Goal: Task Accomplishment & Management: Manage account settings

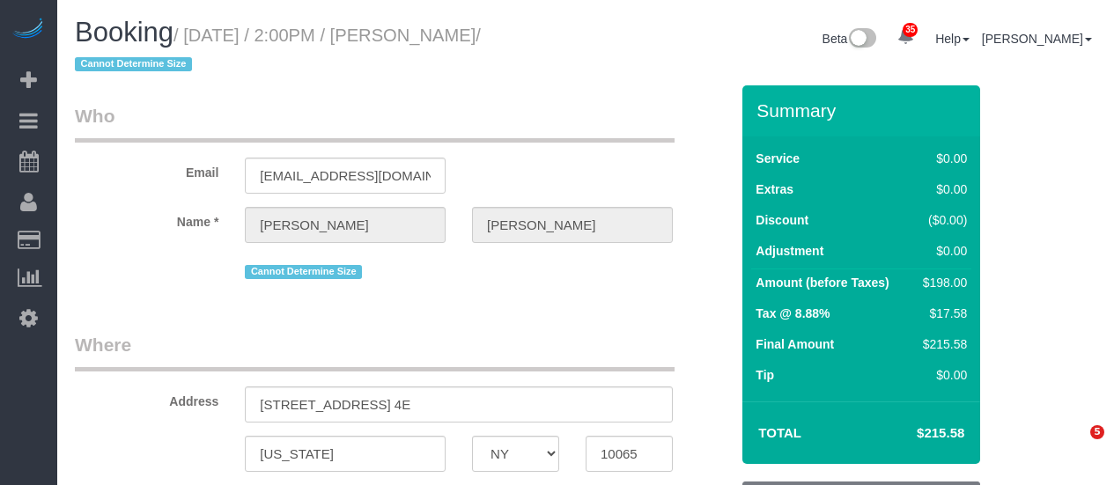
select select "NY"
select select "2"
select select "string:stripe-pm_1QpLAW4VGloSiKo7vCGtIfaz"
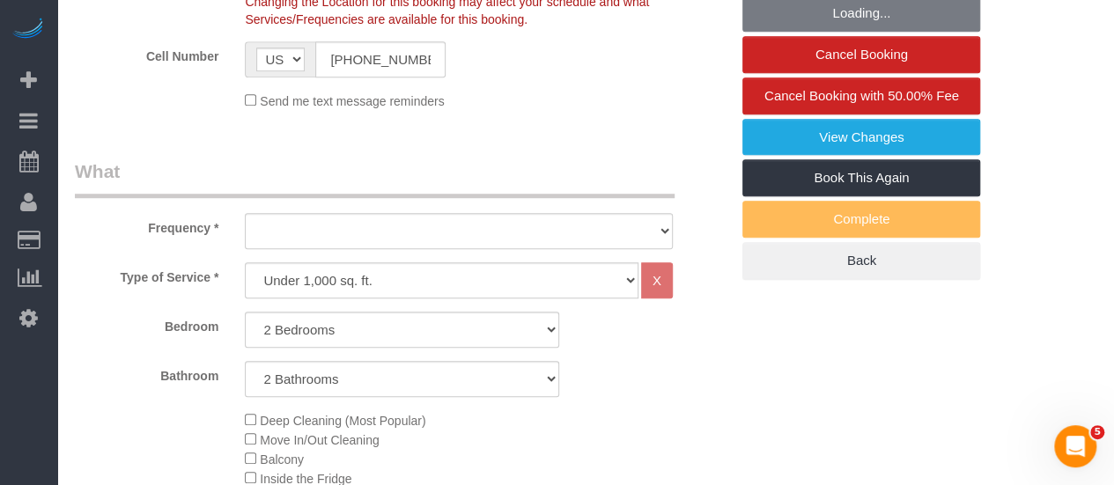
select select "object:1117"
select select "2"
select select "spot1"
select select "number:58"
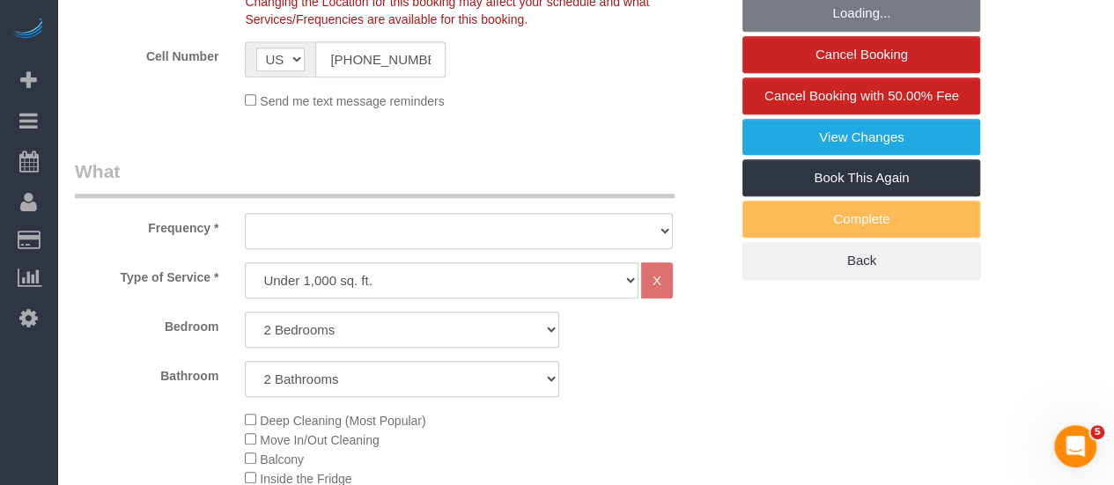
select select "number:76"
select select "number:15"
select select "number:5"
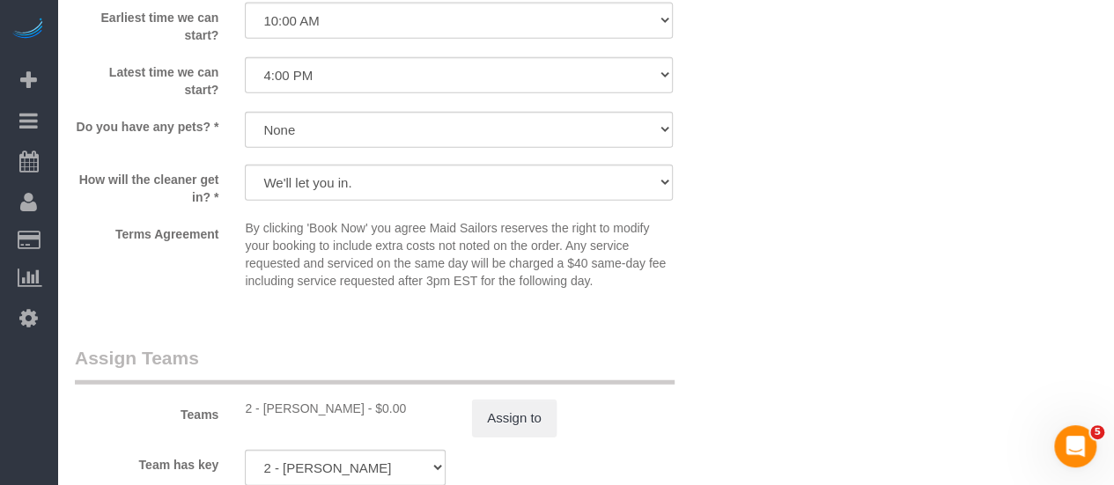
scroll to position [2555, 0]
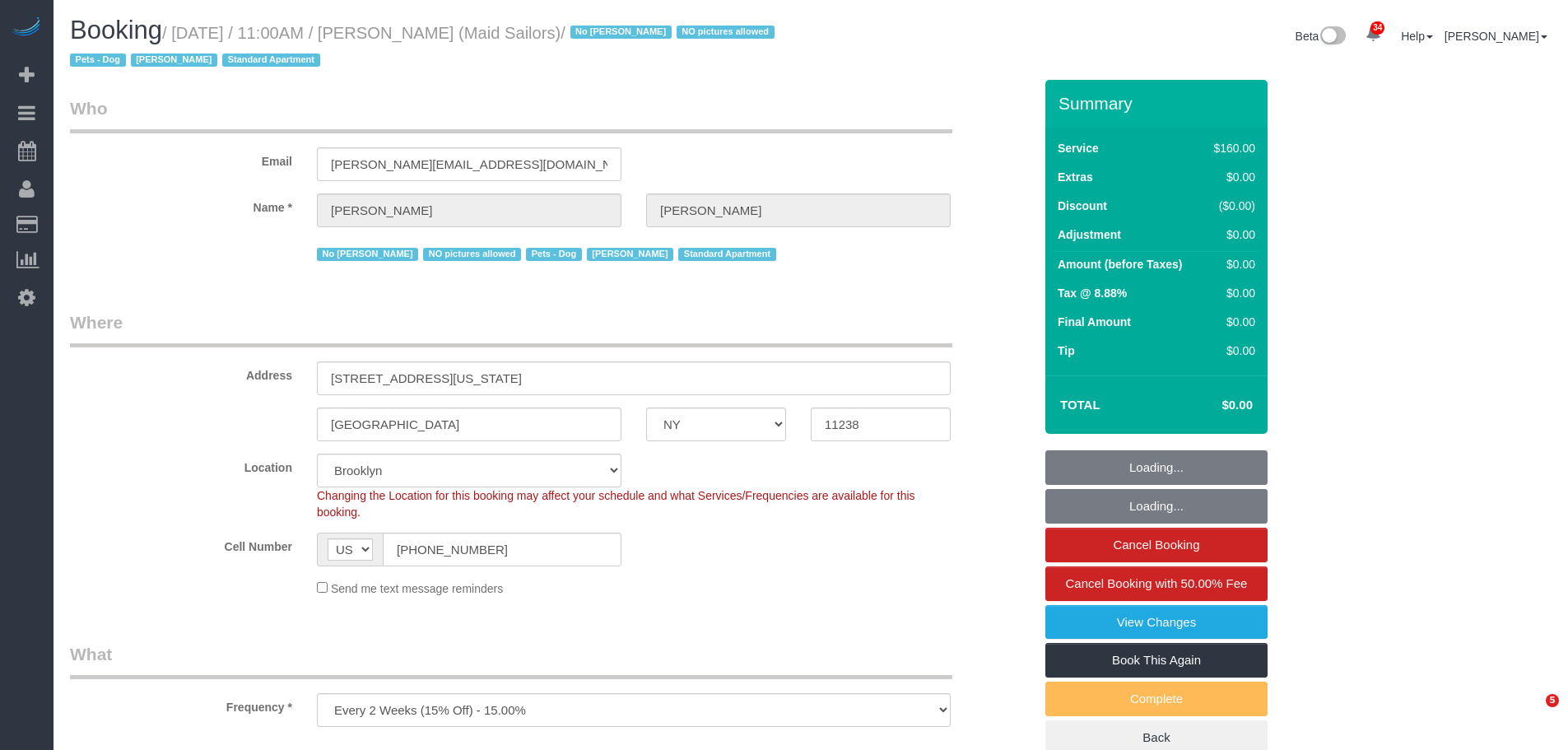
select select "NY"
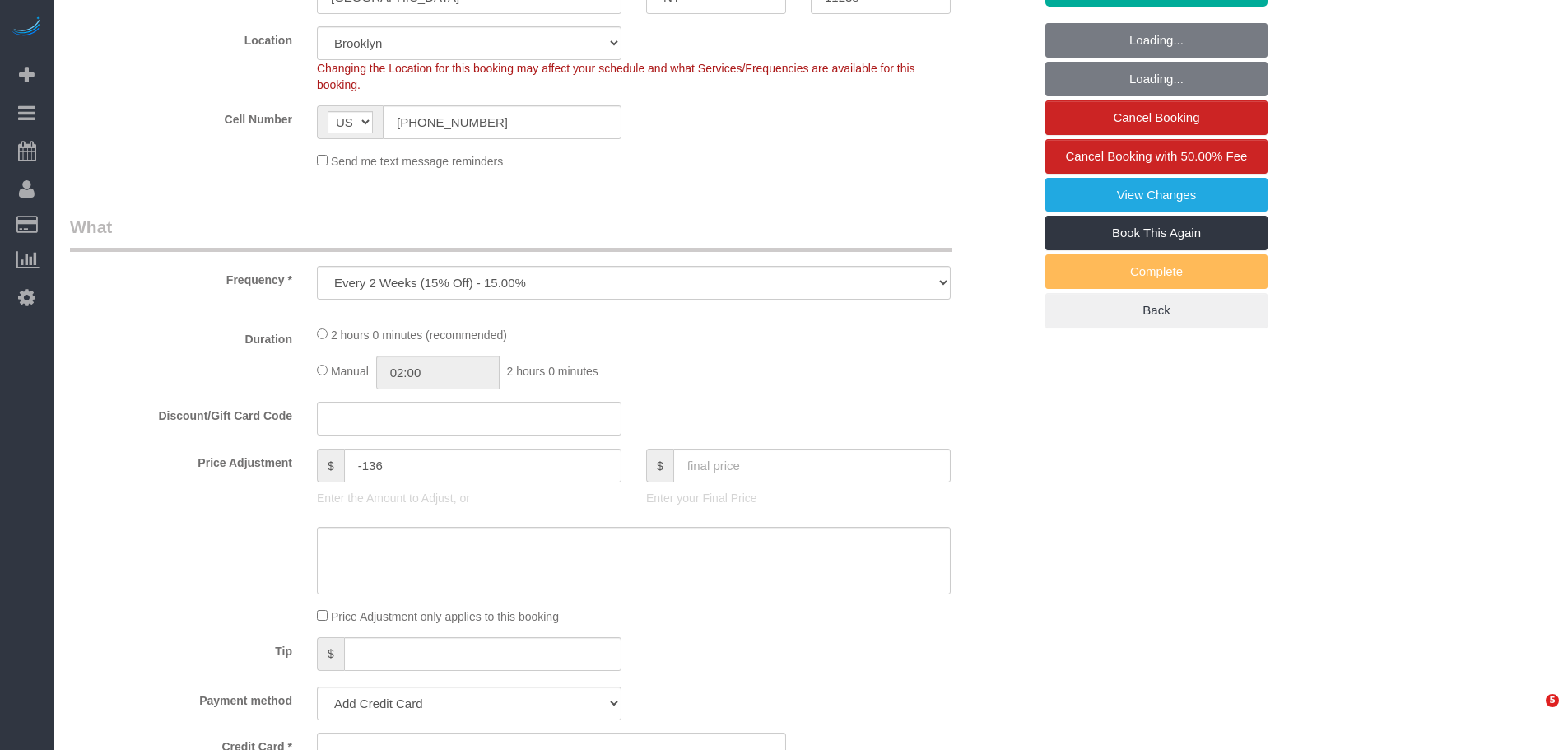
select select "number:89"
select select "number:90"
select select "number:13"
select select "number:5"
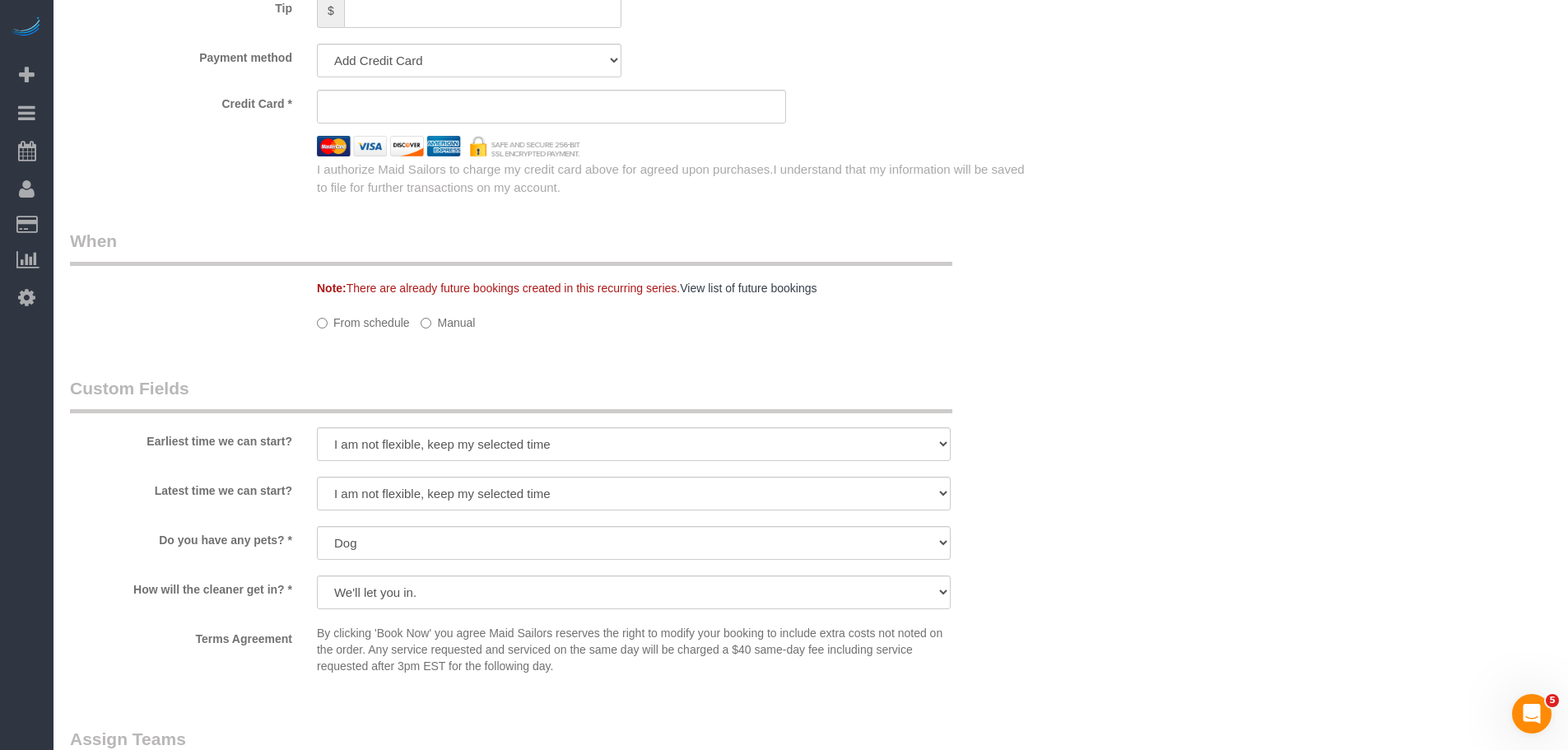
select select "object:994"
select select "string:stripe-pm_1HYyxo4VGloSiKo7NdbNV4bg"
select select "spot1"
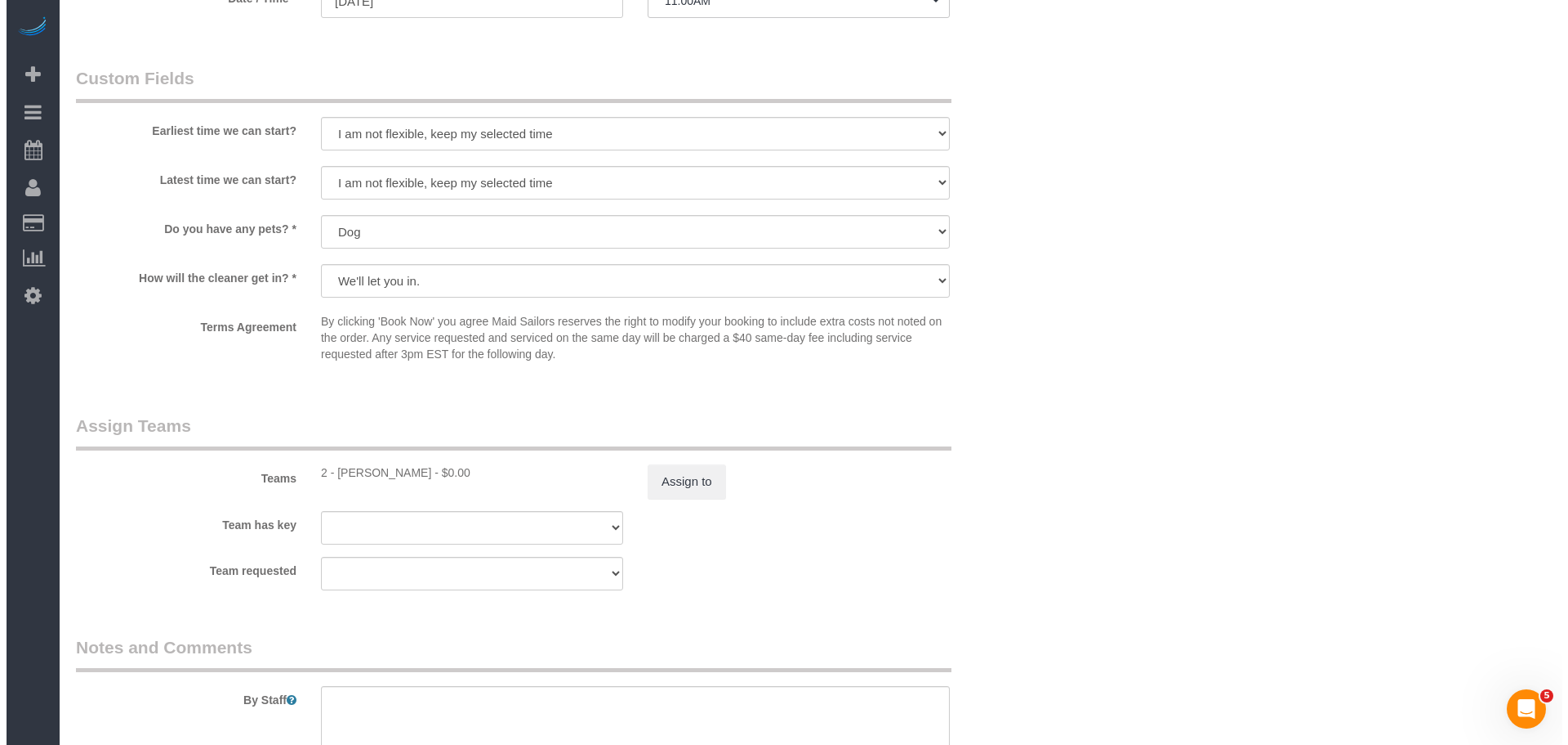
scroll to position [1631, 0]
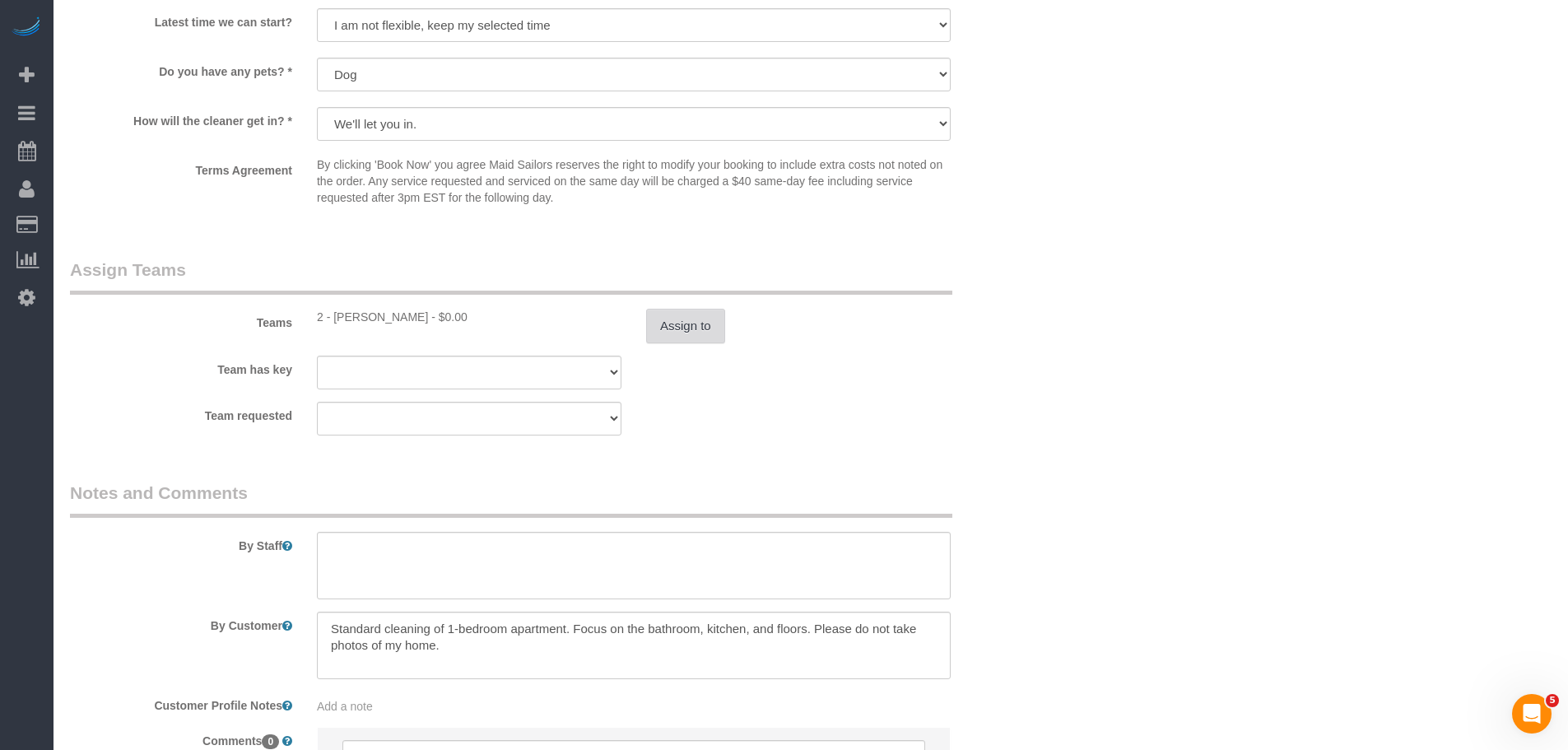
click at [694, 333] on button "Assign to" at bounding box center [686, 325] width 79 height 35
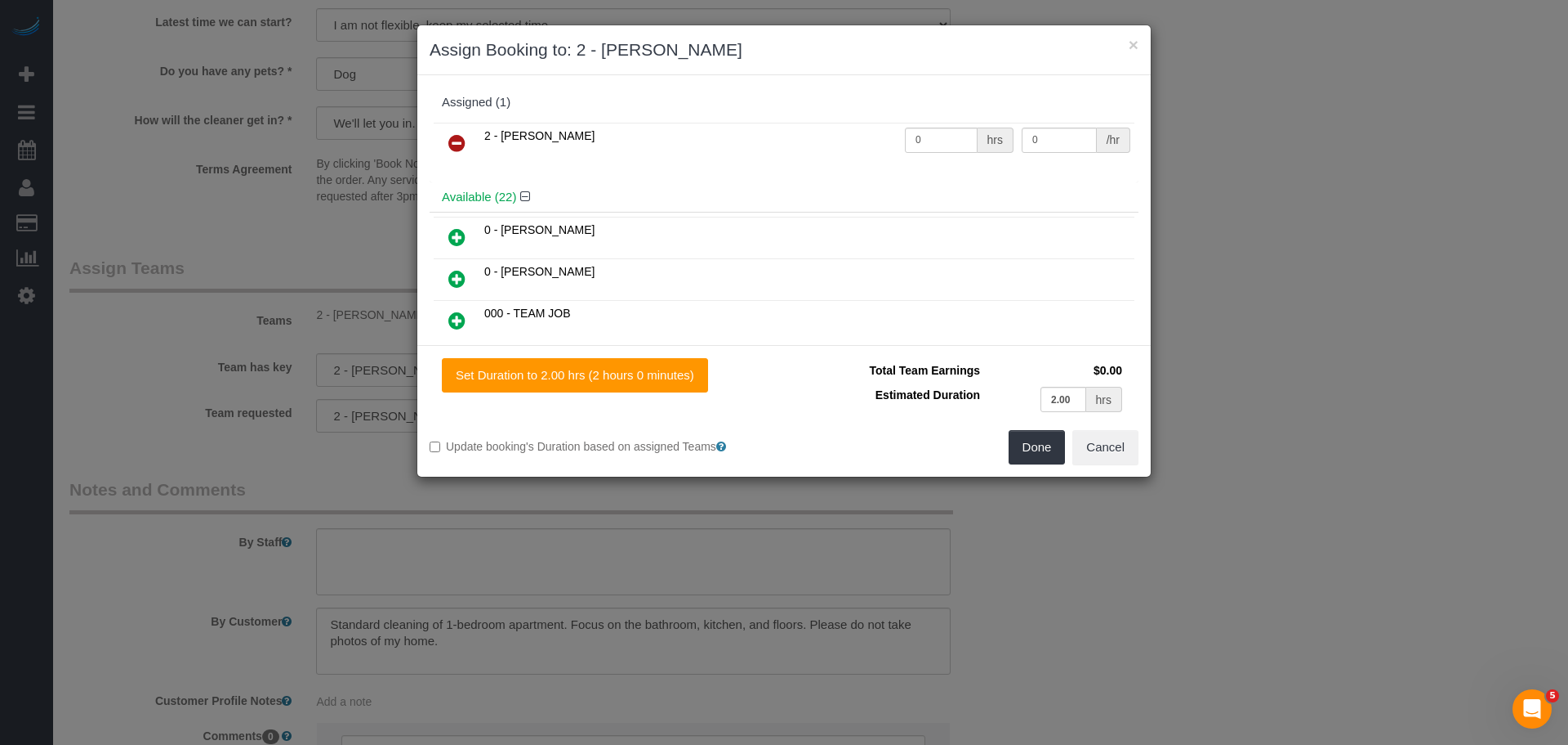
click at [462, 134] on icon at bounding box center [457, 143] width 17 height 19
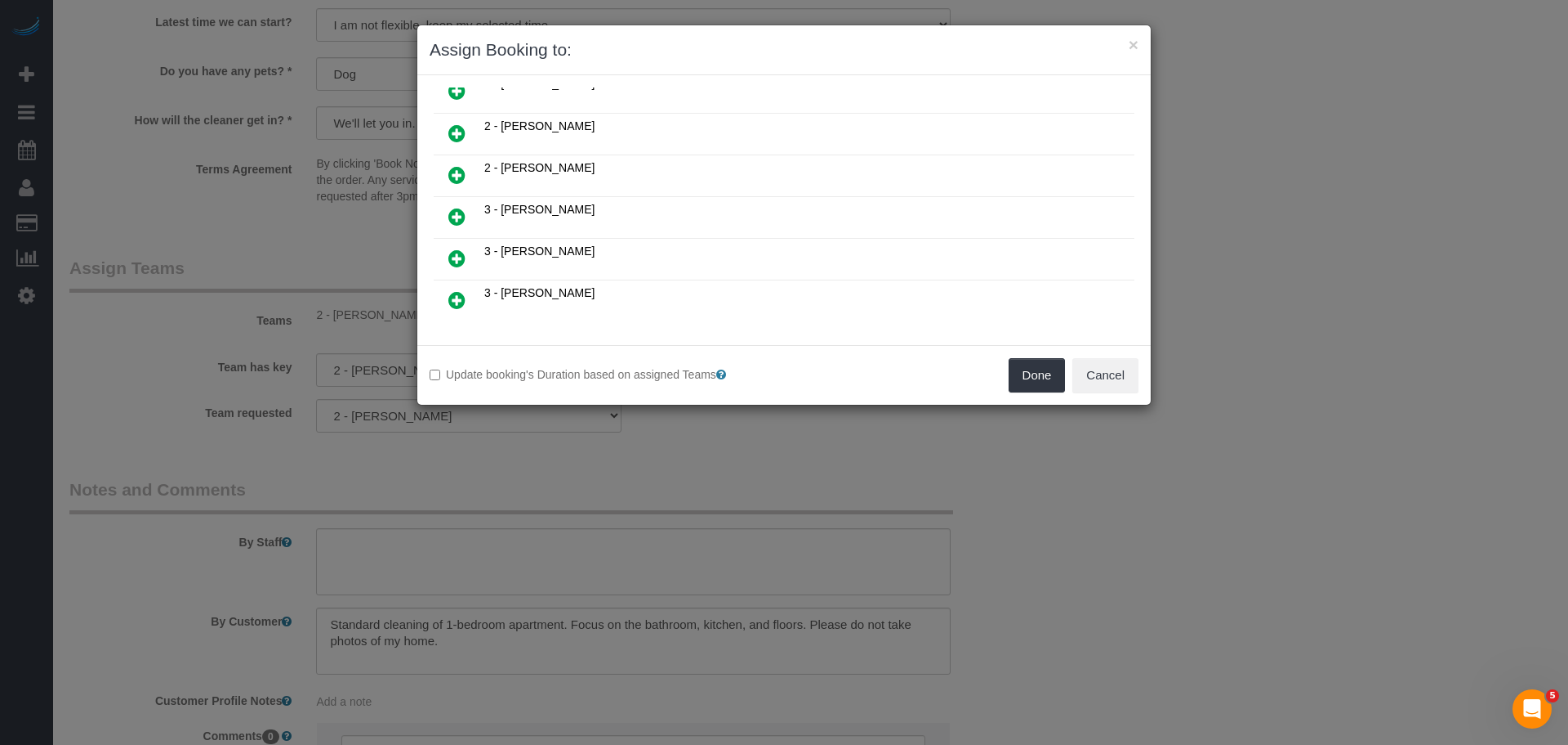
scroll to position [899, 0]
click at [454, 214] on icon at bounding box center [457, 218] width 17 height 19
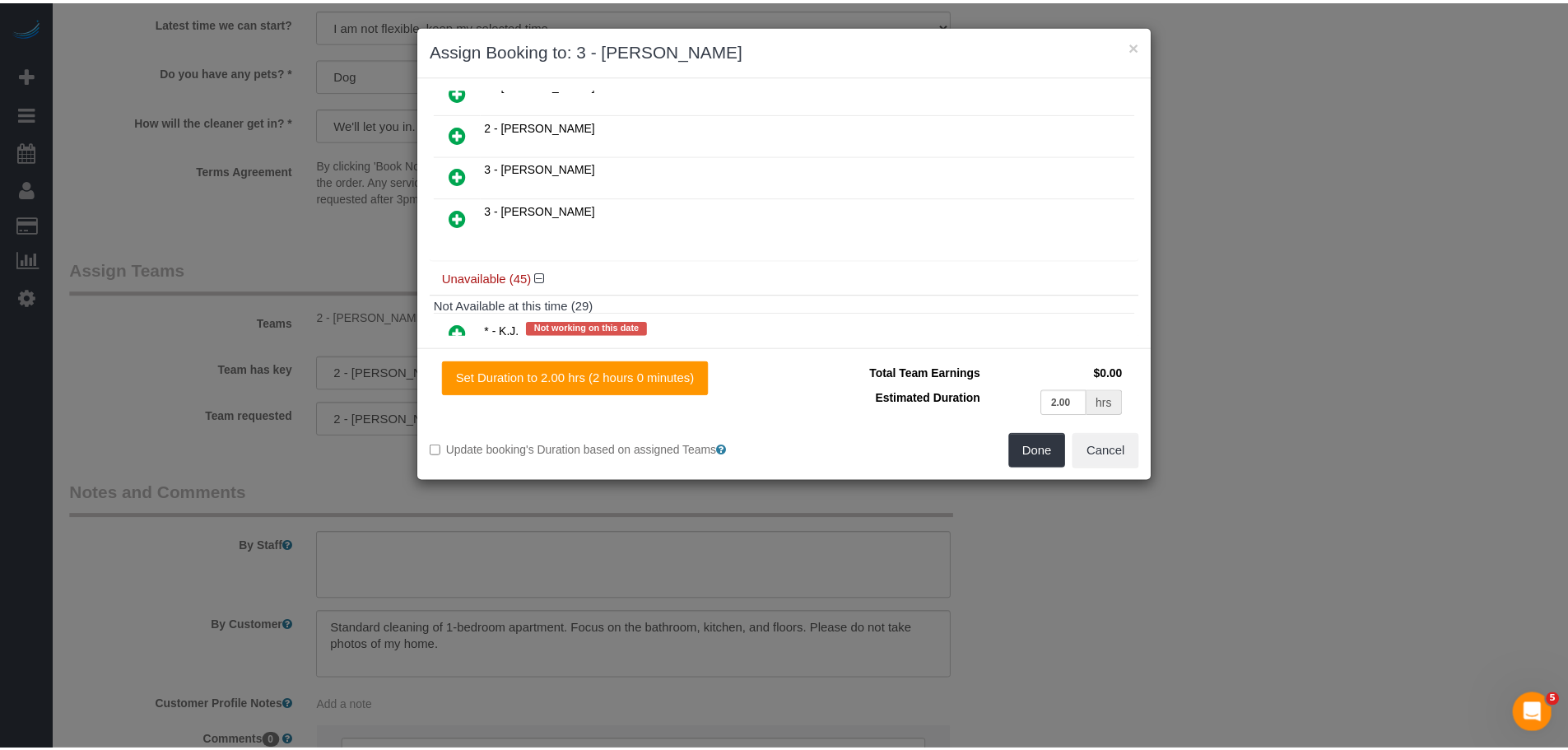
scroll to position [944, 0]
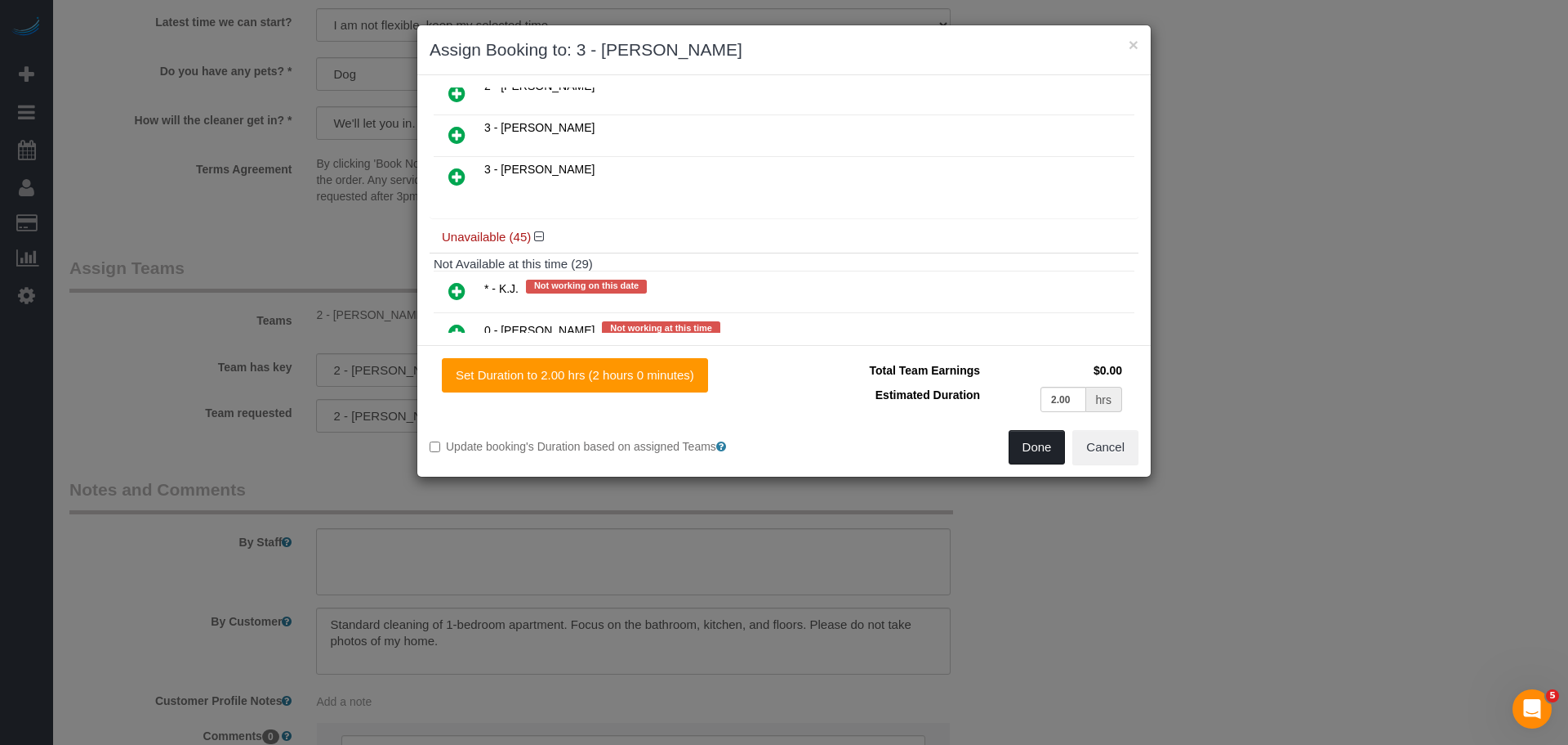
click at [1016, 453] on button "Done" at bounding box center [1038, 446] width 57 height 34
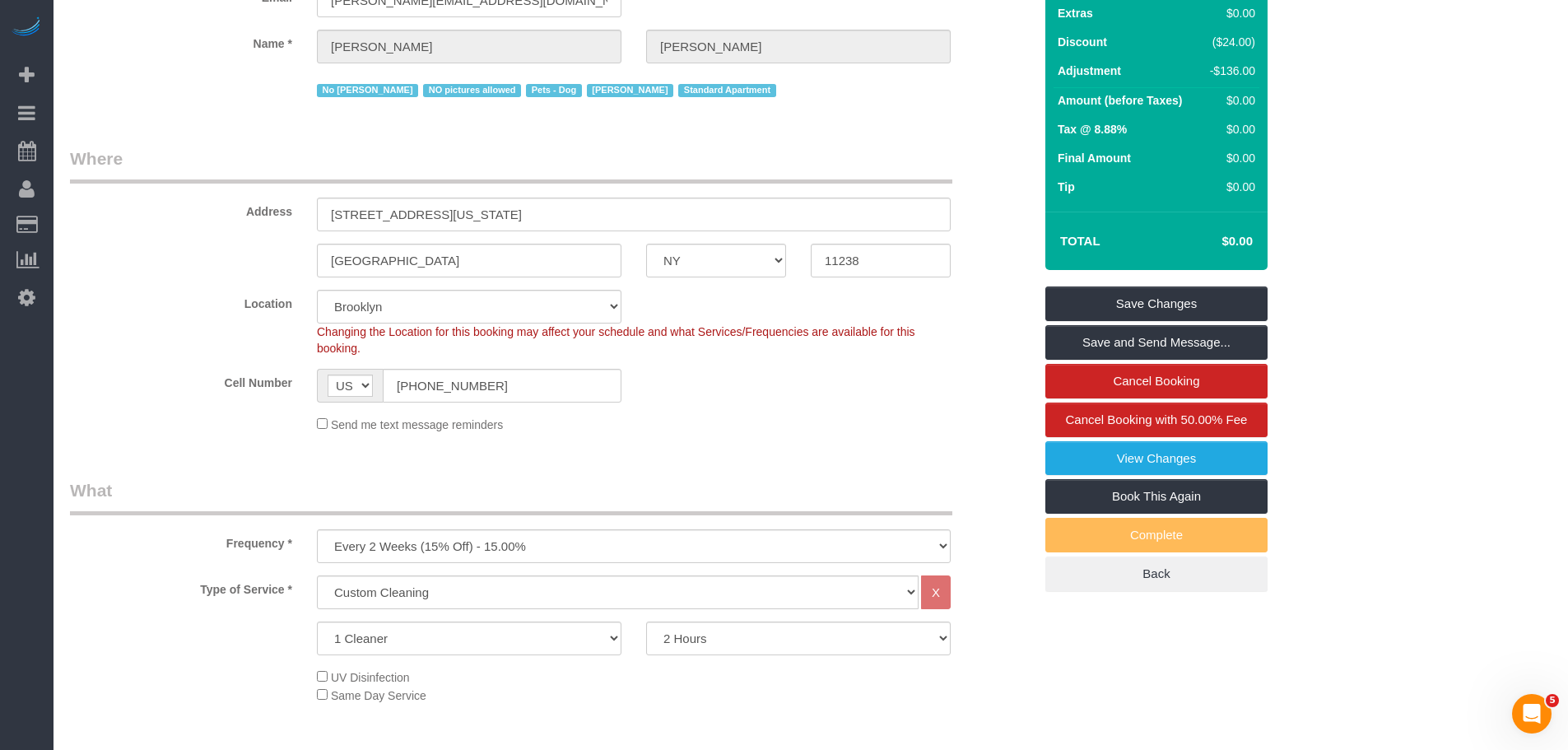
scroll to position [79, 0]
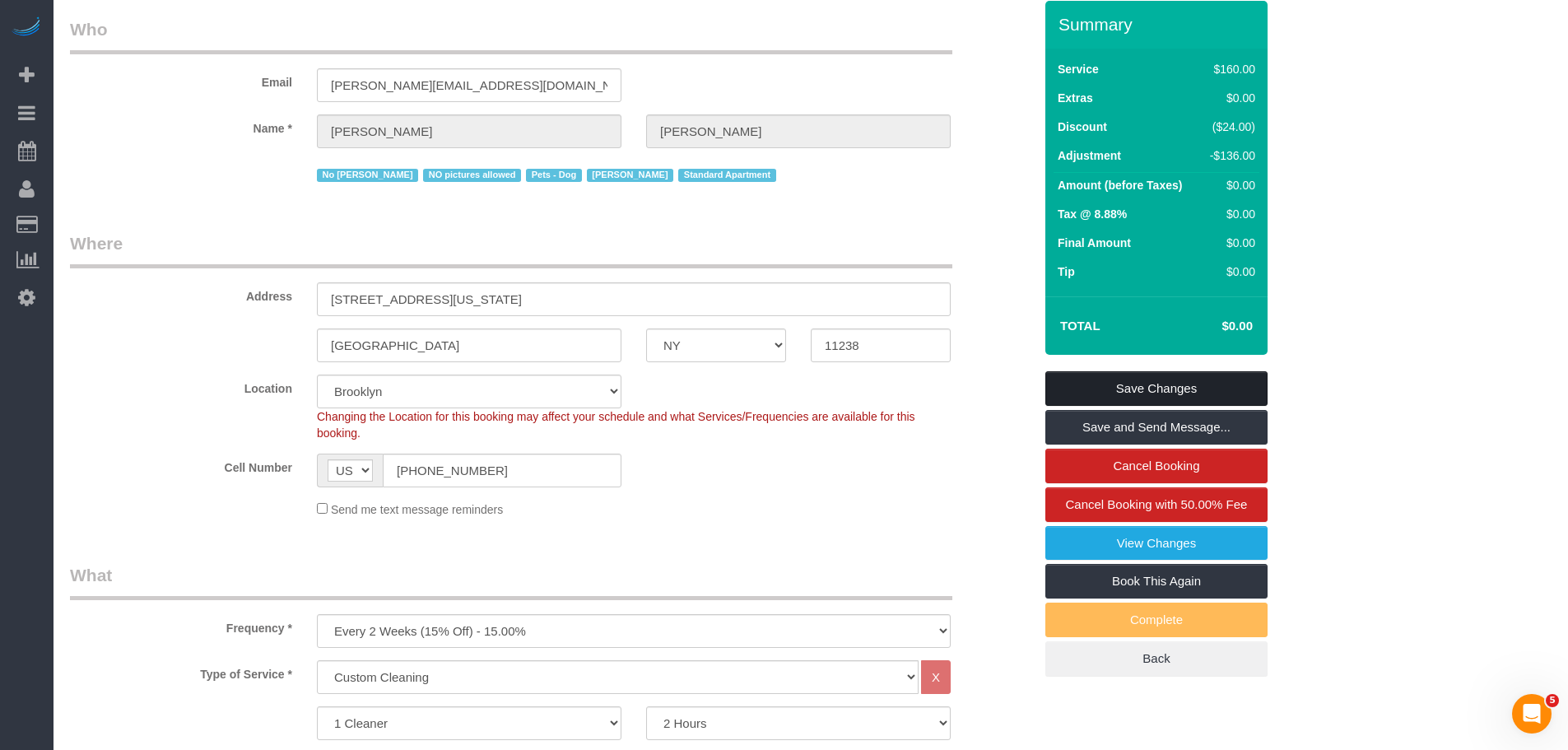
click at [1172, 388] on link "Save Changes" at bounding box center [1157, 388] width 222 height 35
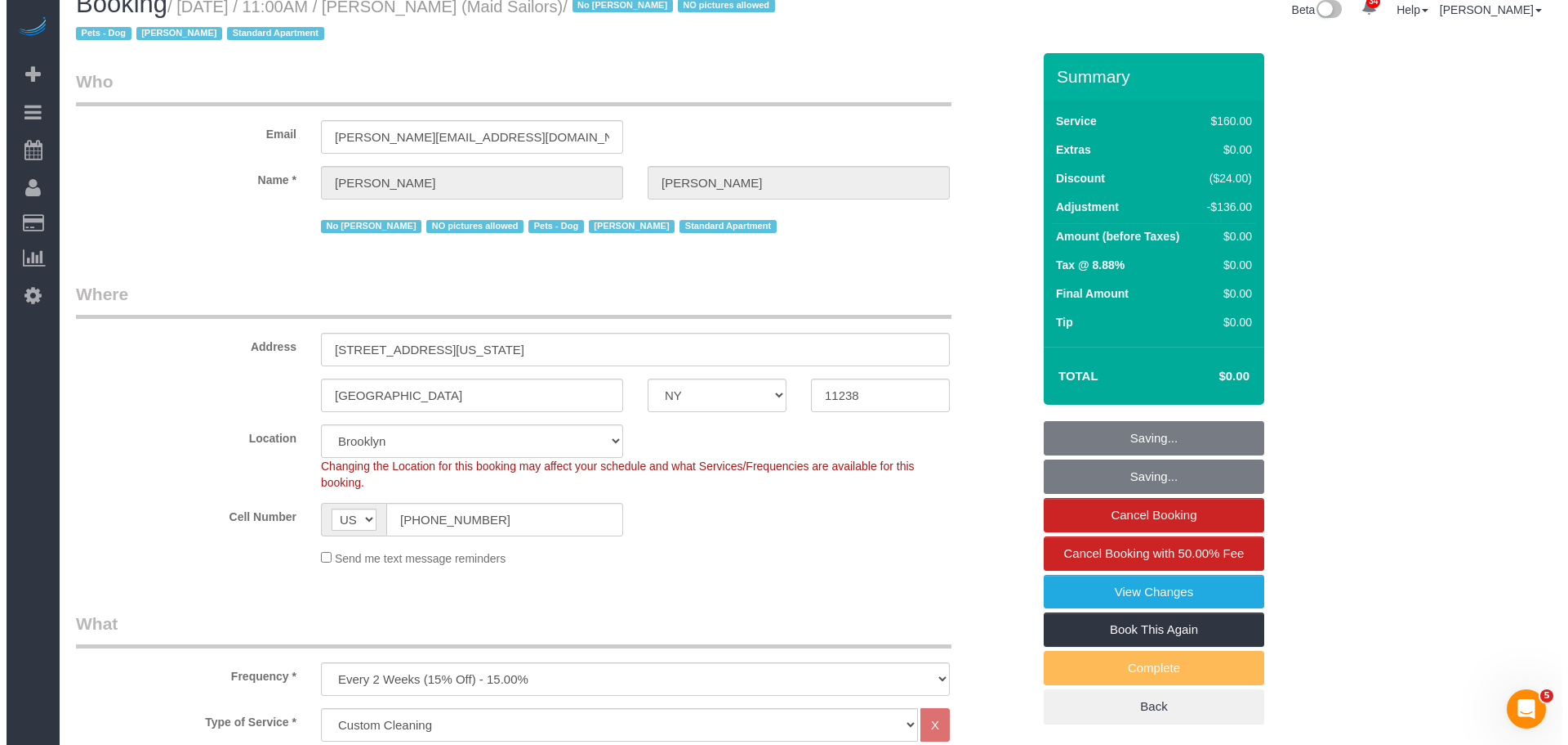
scroll to position [0, 0]
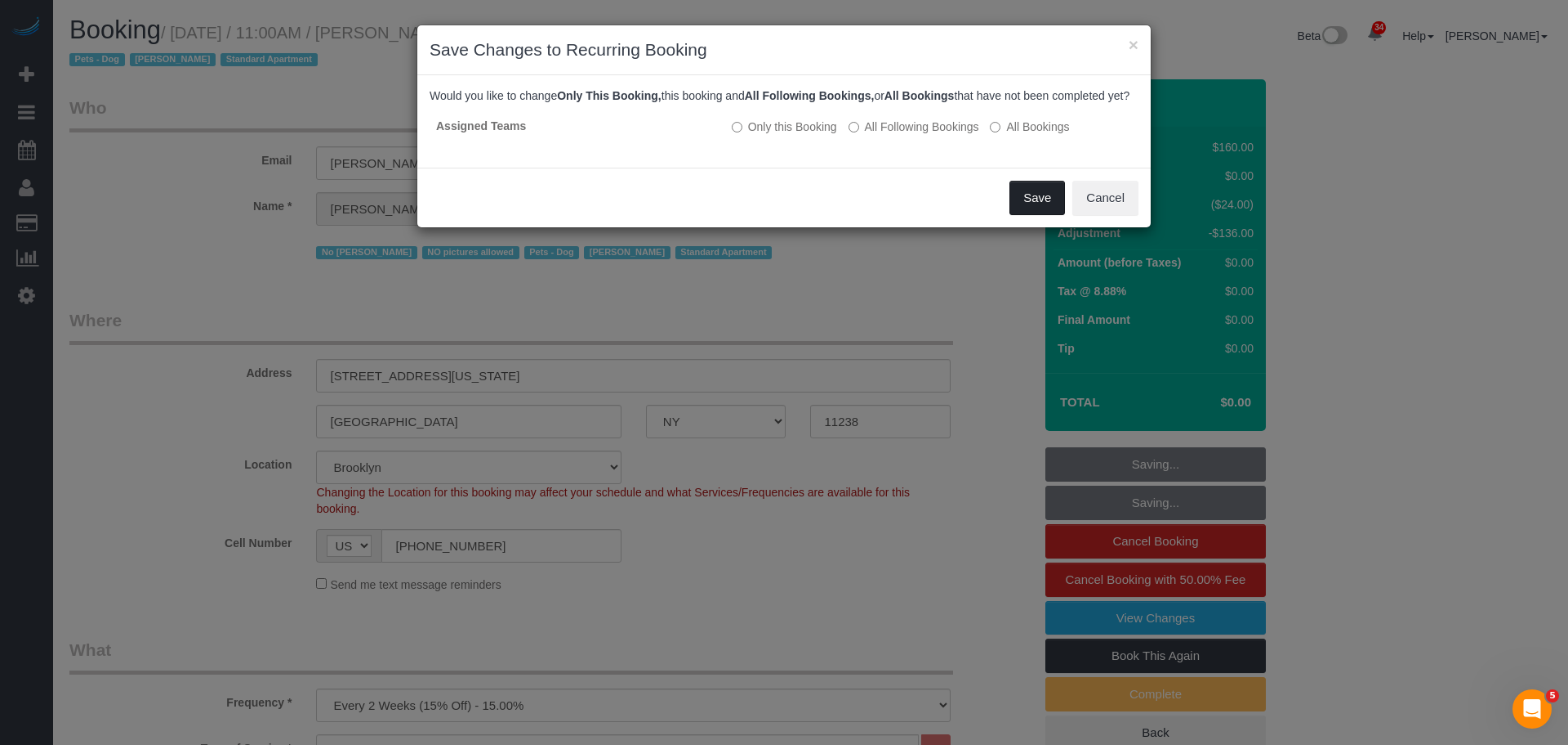
click at [1040, 215] on button "Save" at bounding box center [1038, 198] width 56 height 34
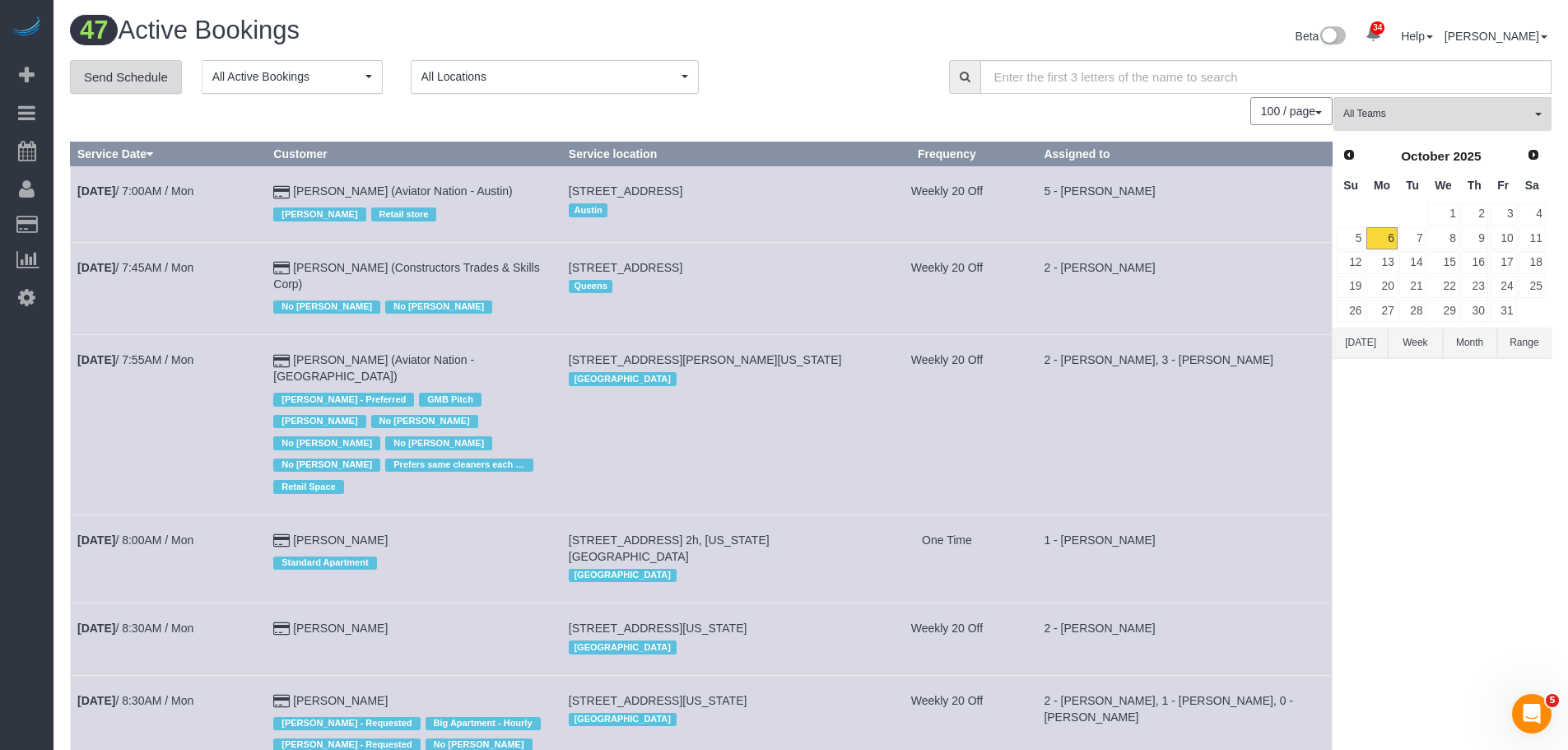
click at [150, 86] on link "Send Schedule" at bounding box center [126, 77] width 112 height 35
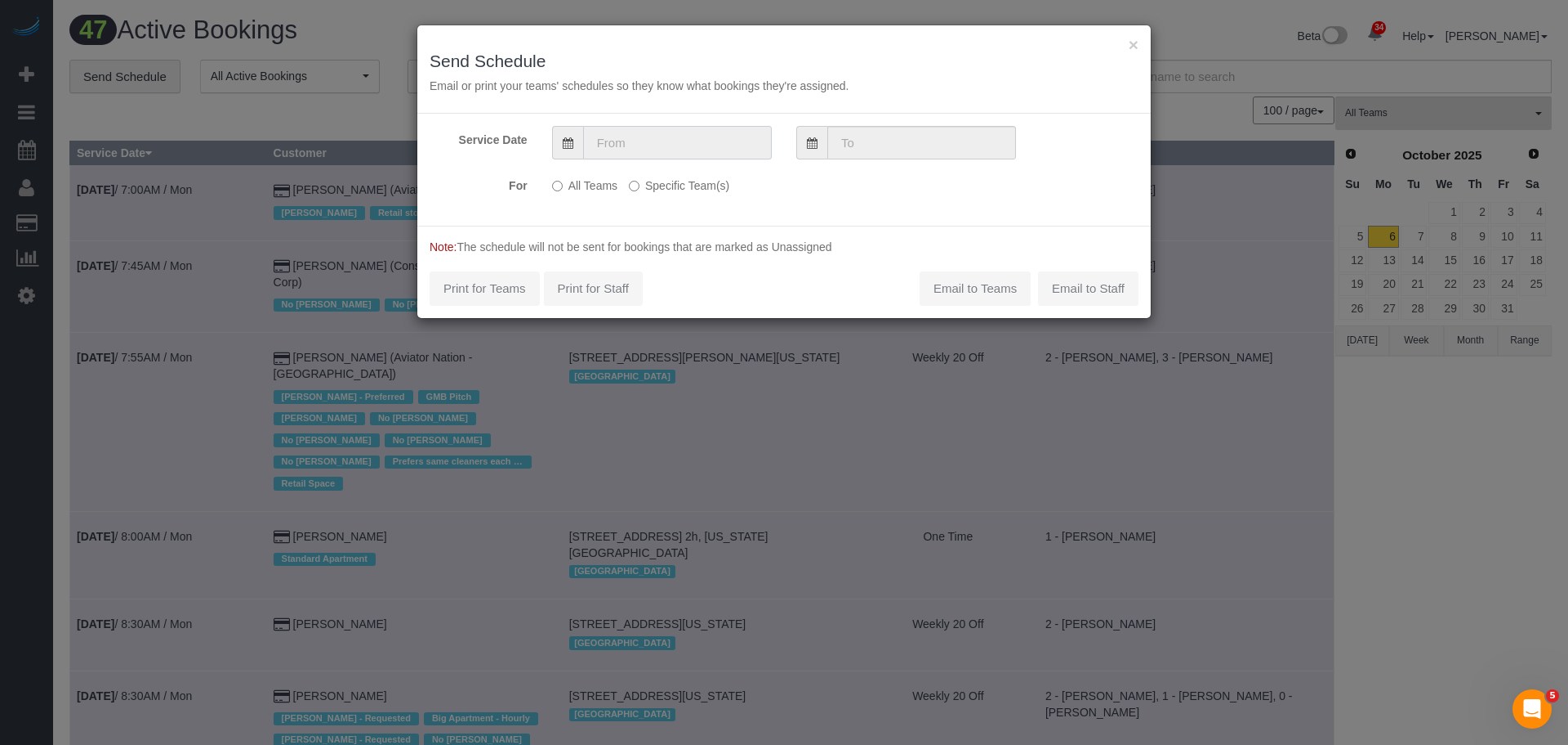
click at [654, 147] on input "text" at bounding box center [677, 143] width 188 height 33
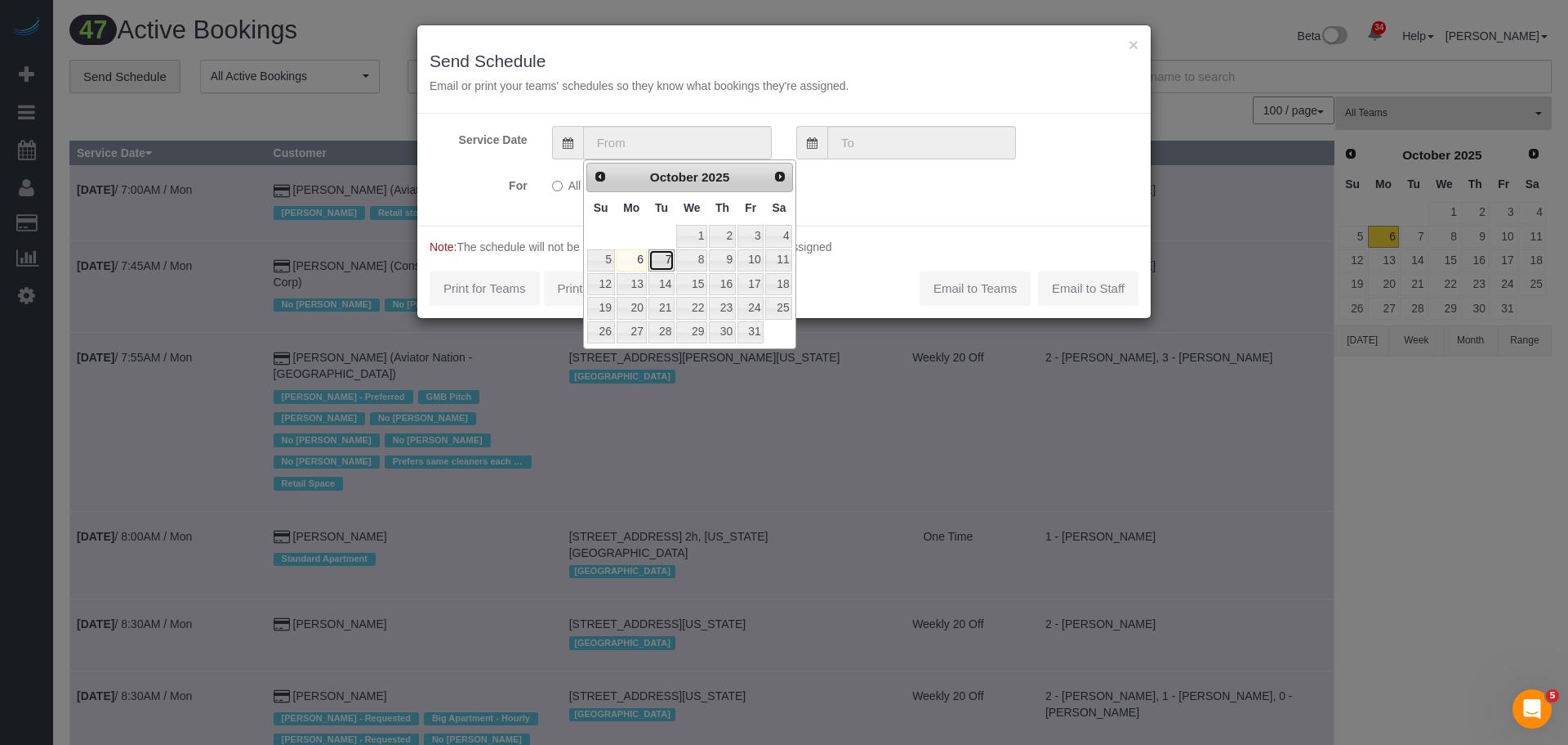
click at [664, 262] on link "7" at bounding box center [661, 261] width 26 height 22
type input "[DATE]"
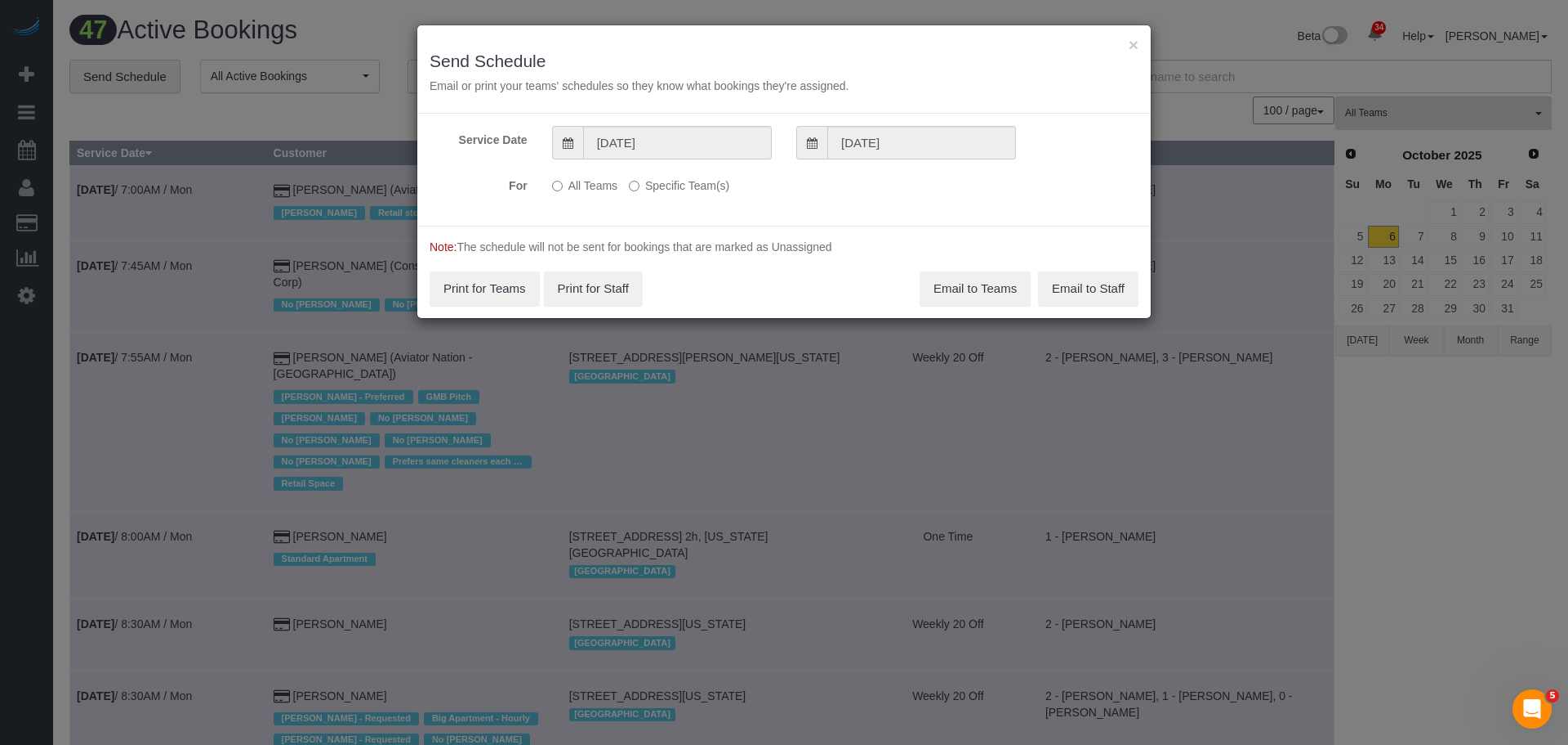
click at [659, 186] on label "Specific Team(s)" at bounding box center [679, 183] width 100 height 22
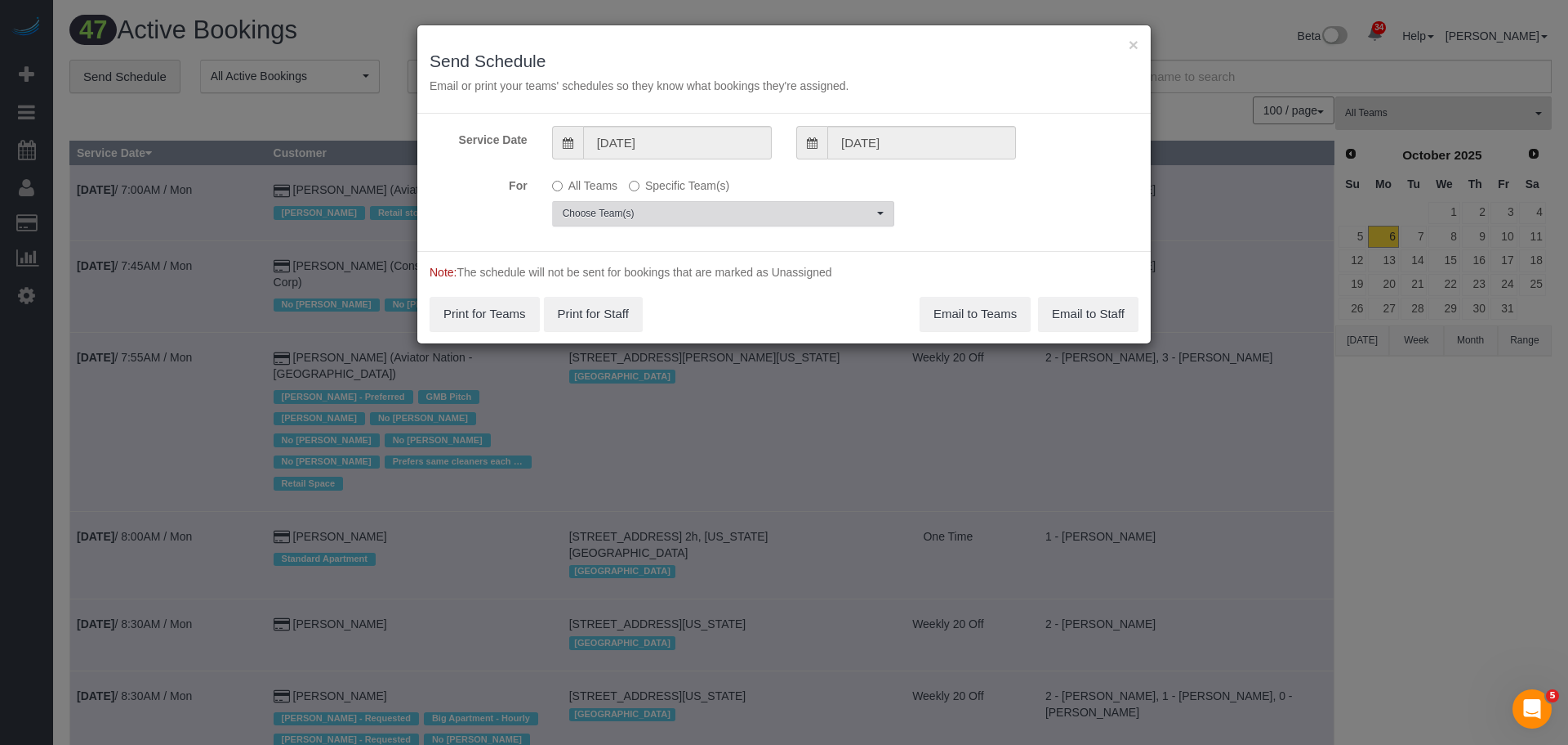
click at [694, 202] on button "Choose Team(s)" at bounding box center [723, 213] width 342 height 25
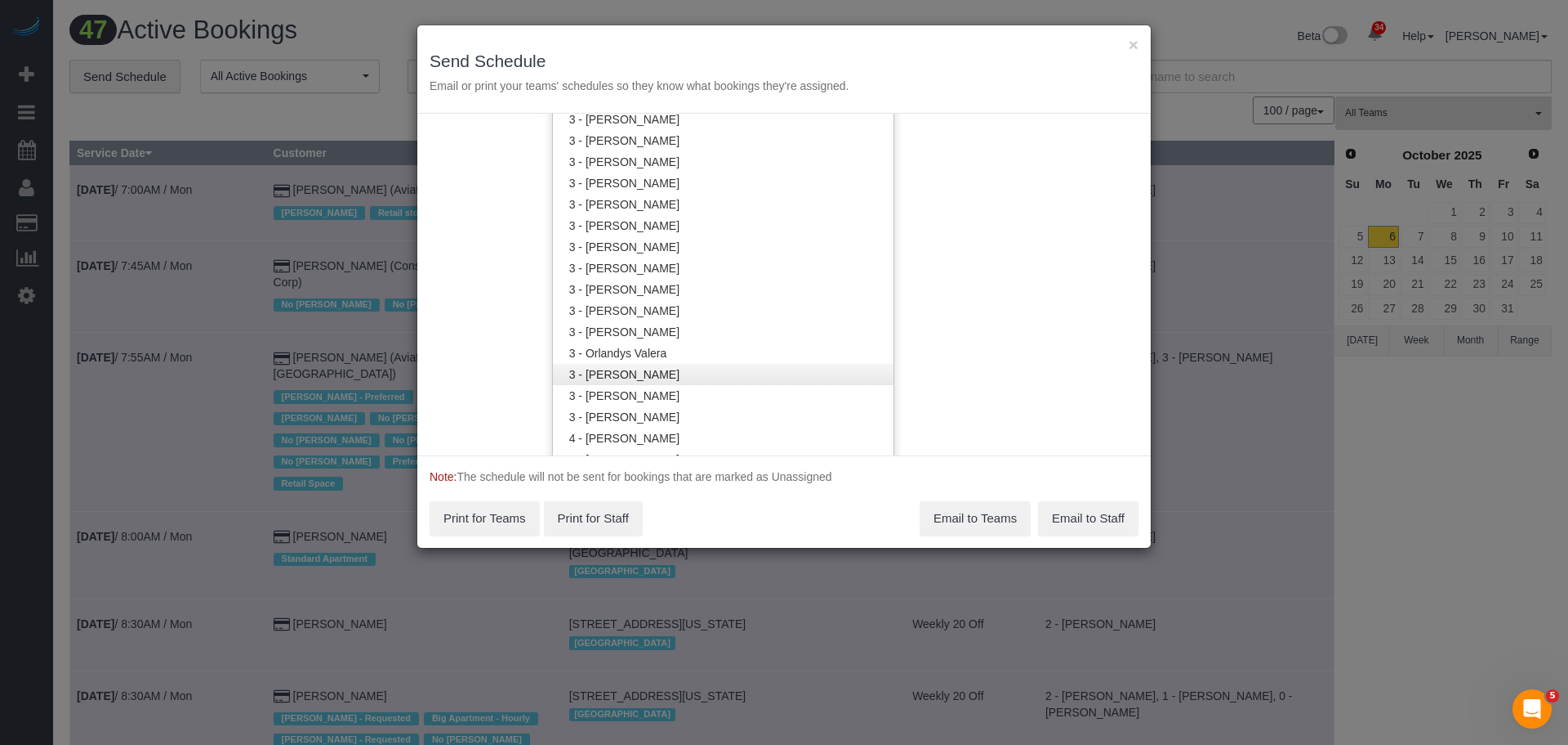
scroll to position [1311, 0]
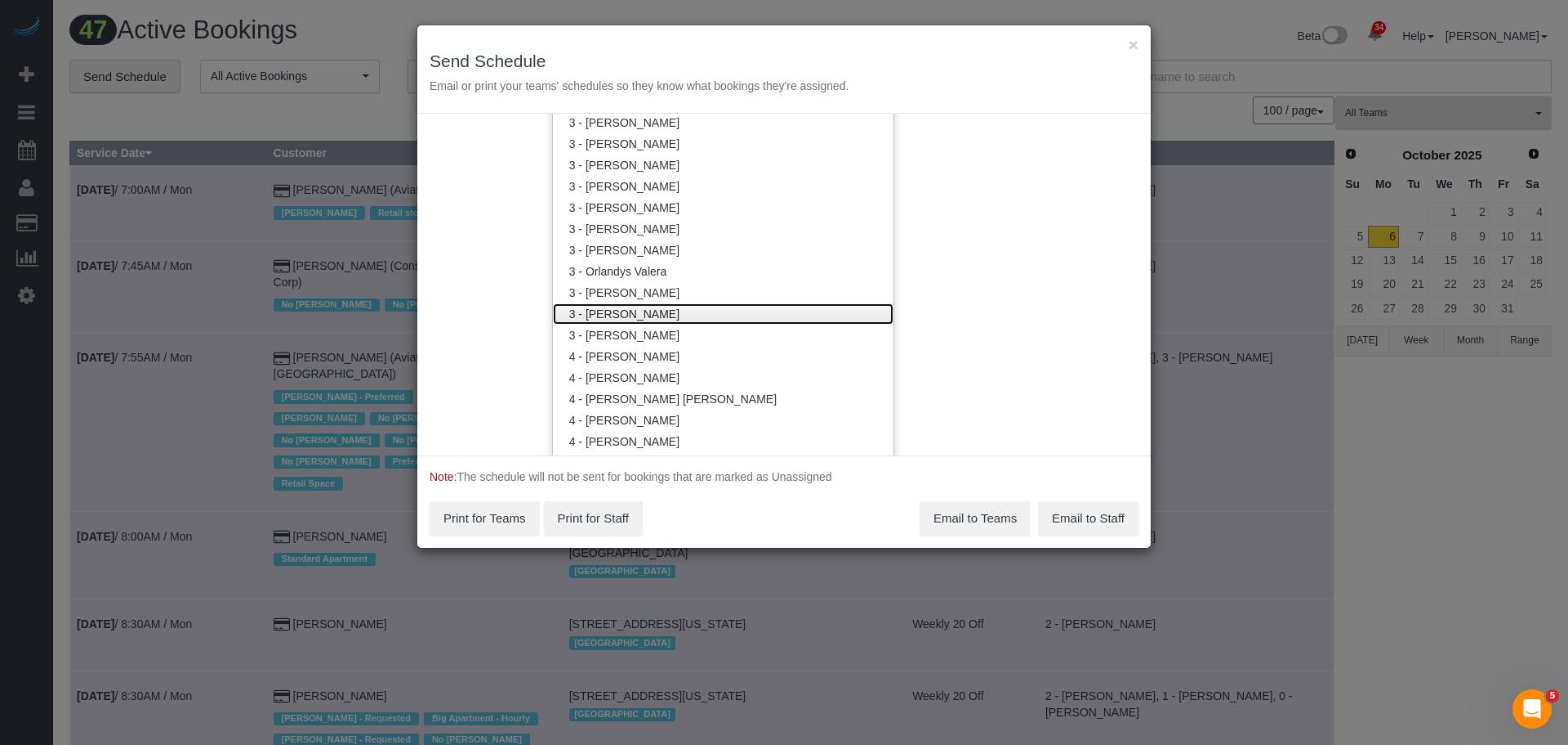
click at [736, 315] on link "3 - [PERSON_NAME]" at bounding box center [722, 314] width 340 height 21
click at [971, 276] on div "Service Date 10/07/2025 10/07/2025 For All Teams Specific Team(s) 3 - Renee Chi…" at bounding box center [784, 284] width 733 height 341
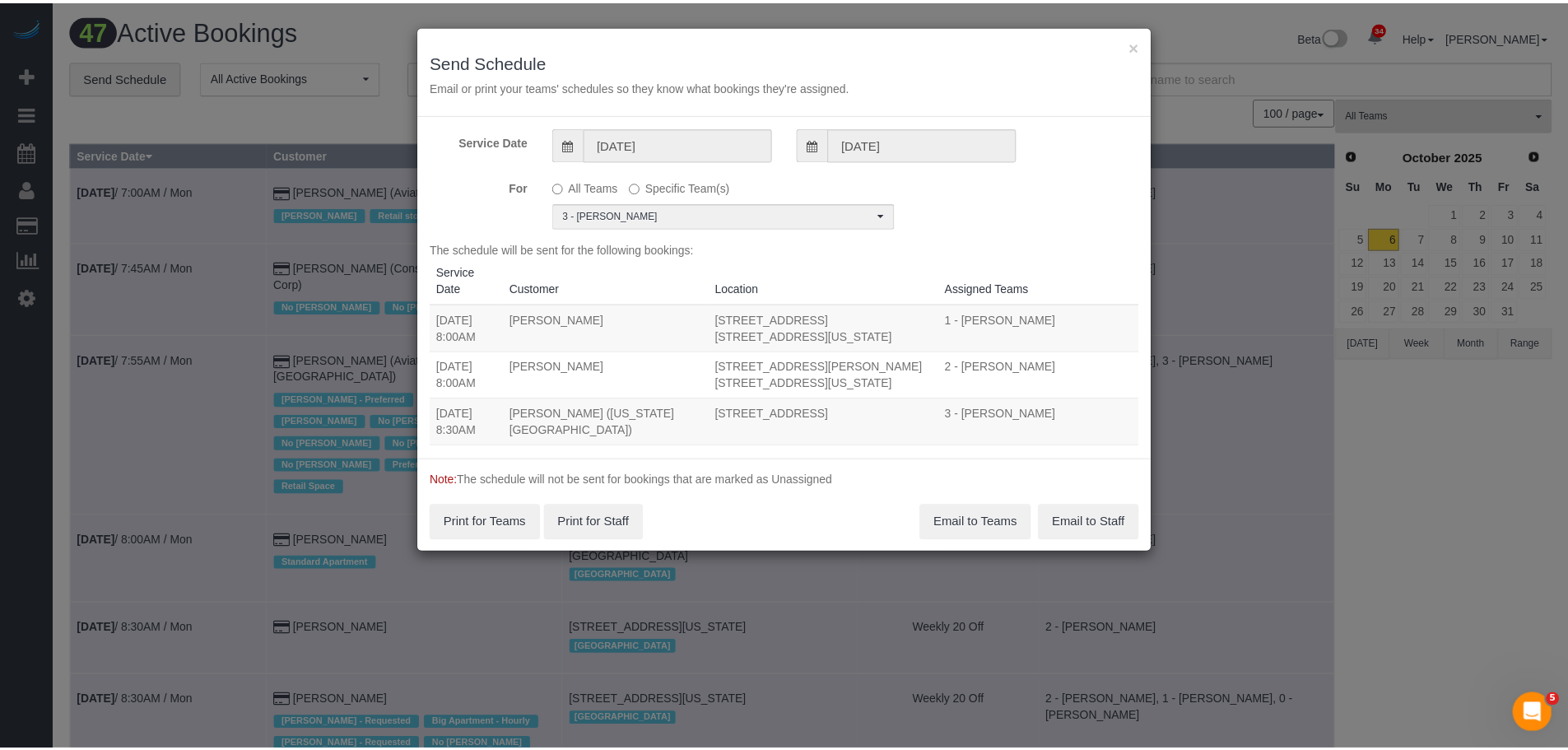
scroll to position [0, 0]
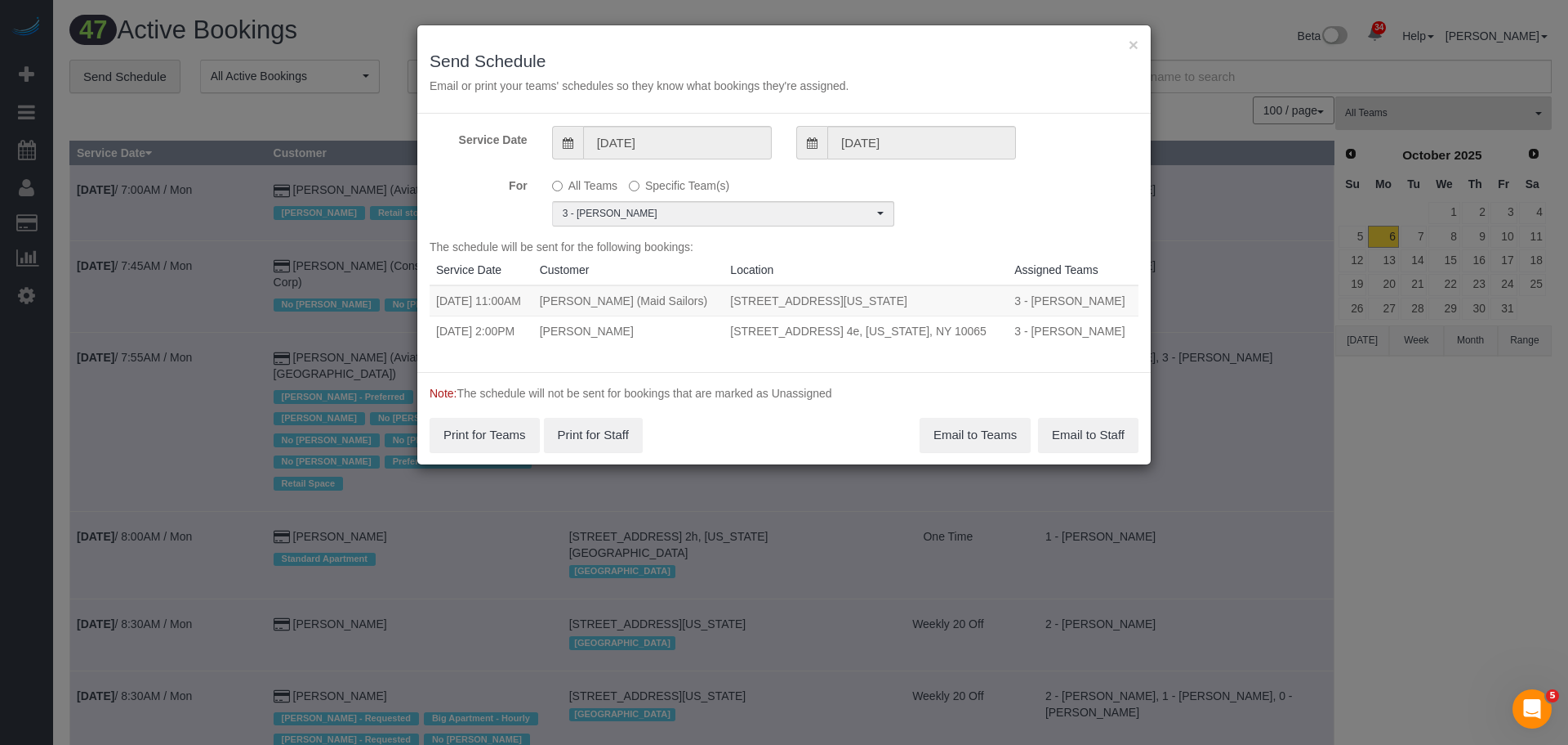
drag, startPoint x: 440, startPoint y: 302, endPoint x: 998, endPoint y: 333, distance: 558.9
click at [998, 333] on tbody "10/07/2025 11:00AM Raymond Chiu (Maid Sailors) 545 Washington Ave, Apt. 407, Br…" at bounding box center [784, 315] width 709 height 60
copy tbody "0/07/2025 11:00AM Raymond Chiu (Maid Sailors) 545 Washington Ave, Apt. 407, Bro…"
click at [1004, 437] on button "Email to Teams" at bounding box center [975, 434] width 111 height 34
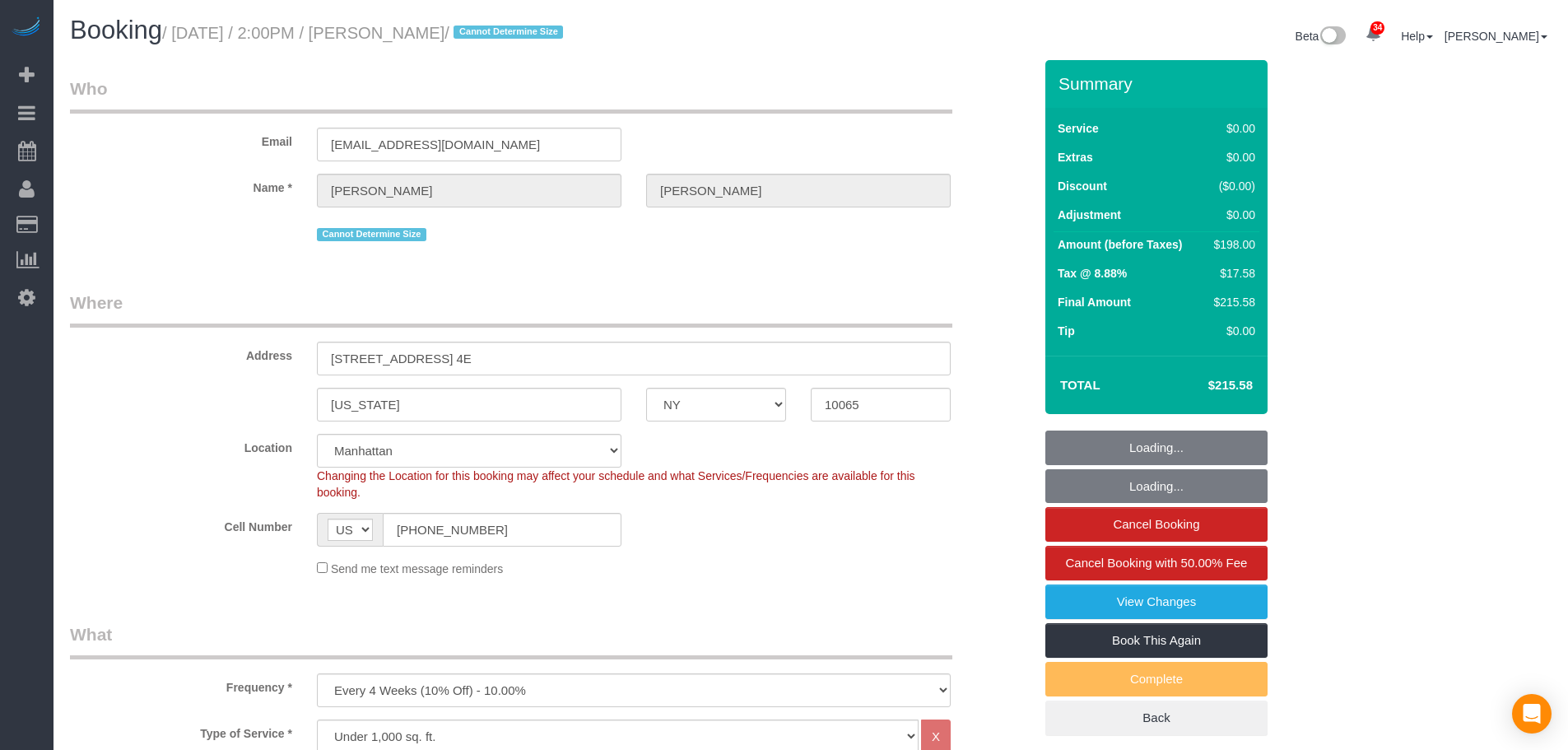
select select "NY"
select select "2"
select select "string:stripe-pm_1QpLAW4VGloSiKo7vCGtIfaz"
select select "number:58"
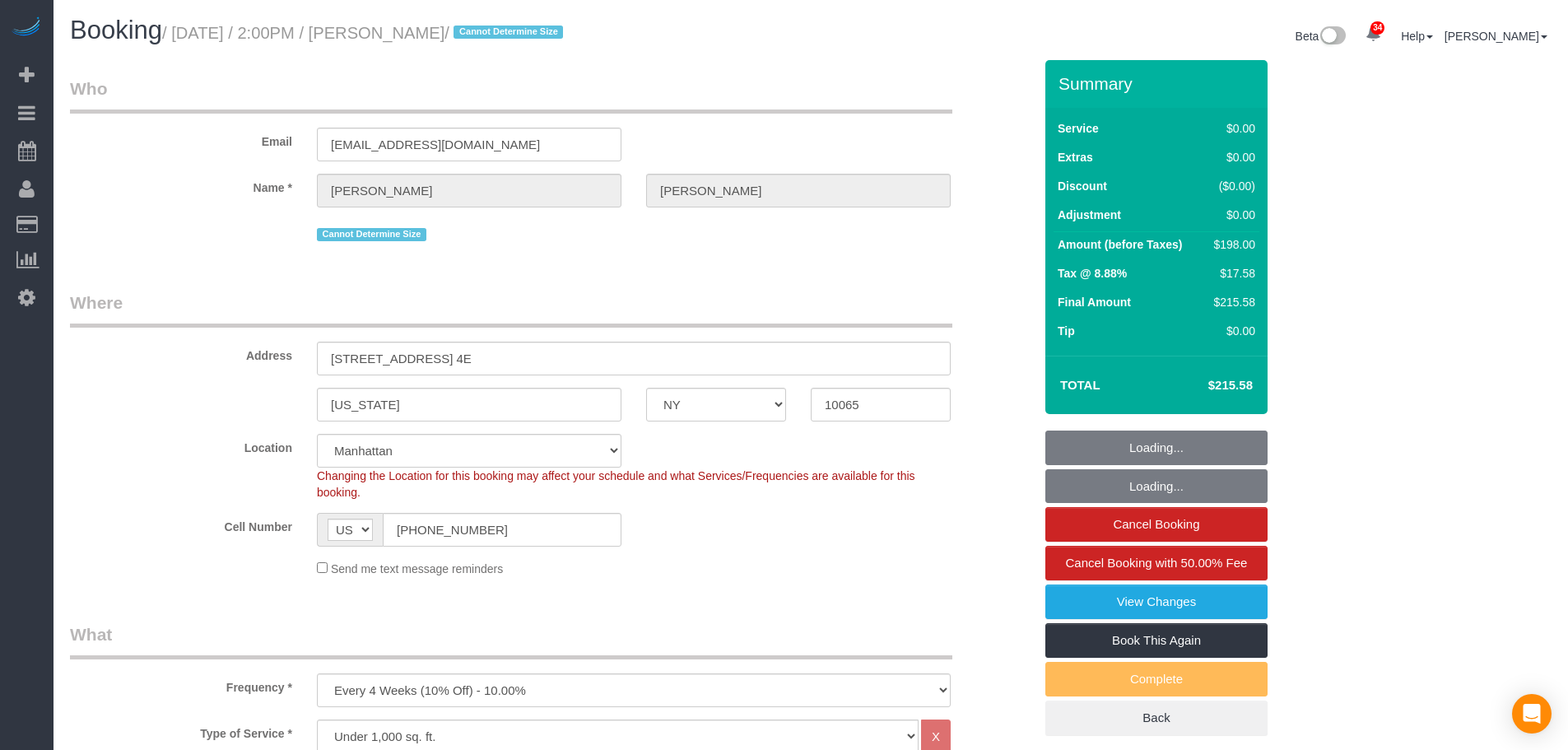
select select "number:76"
select select "number:15"
select select "number:5"
select select "spot1"
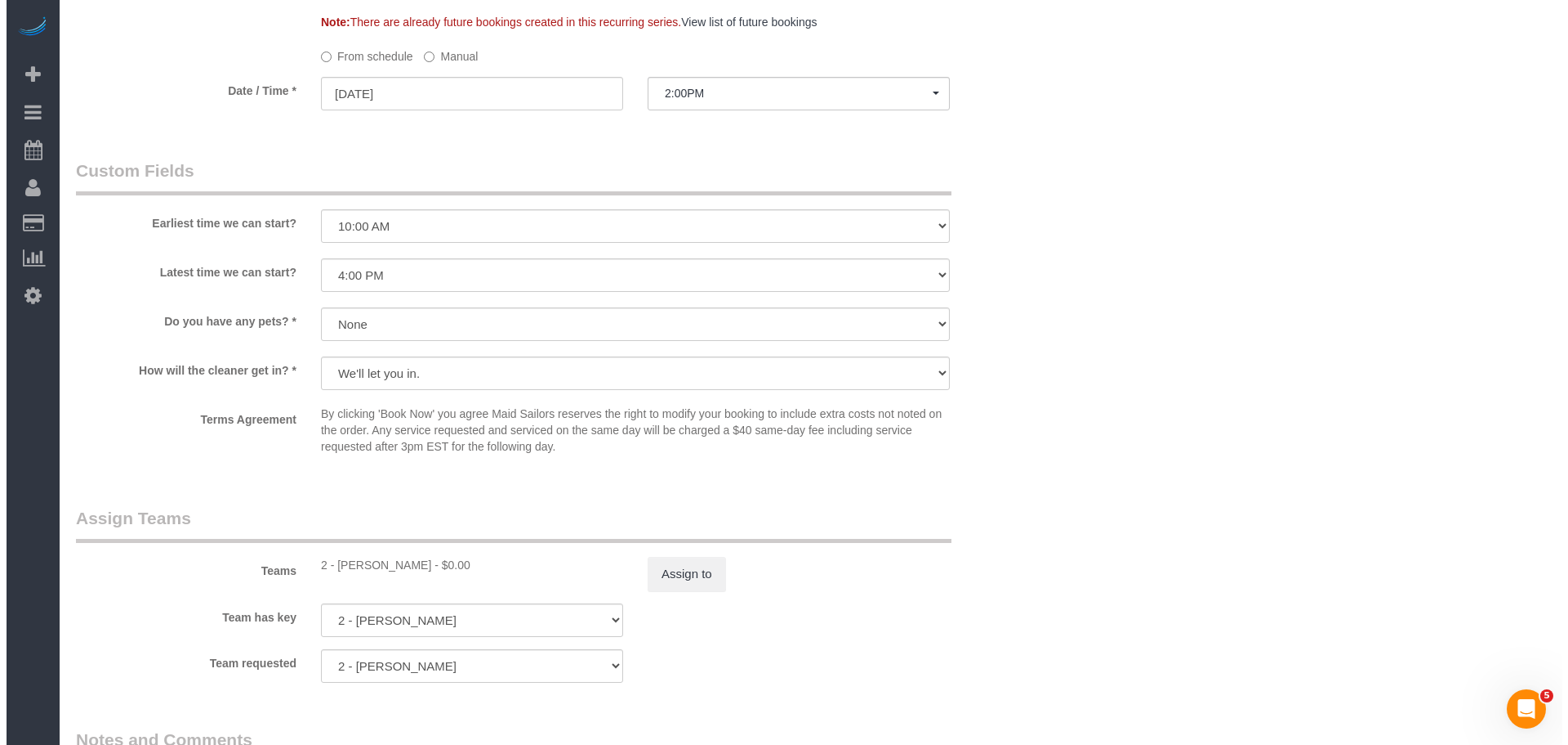
scroll to position [1880, 0]
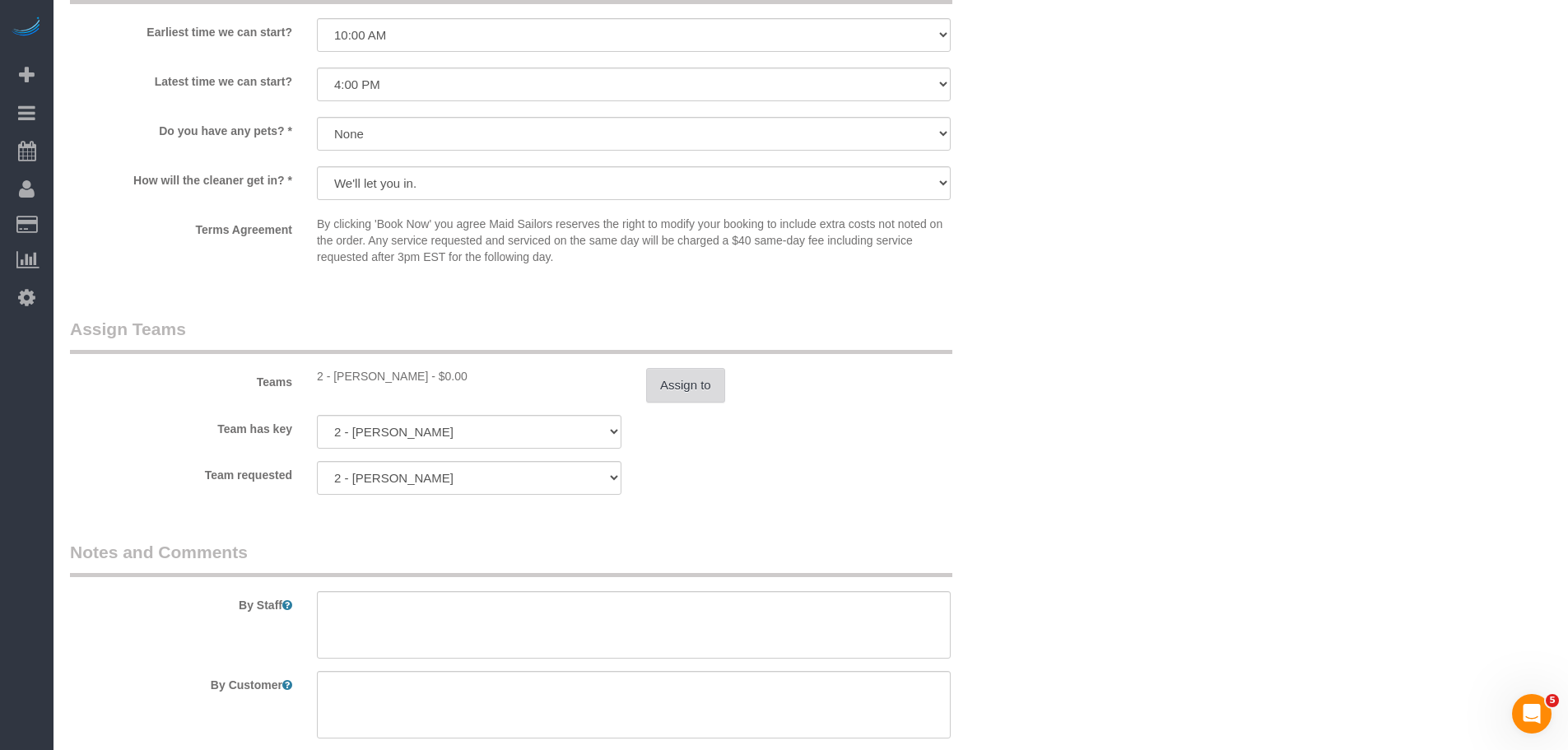
click at [681, 385] on button "Assign to" at bounding box center [686, 385] width 79 height 35
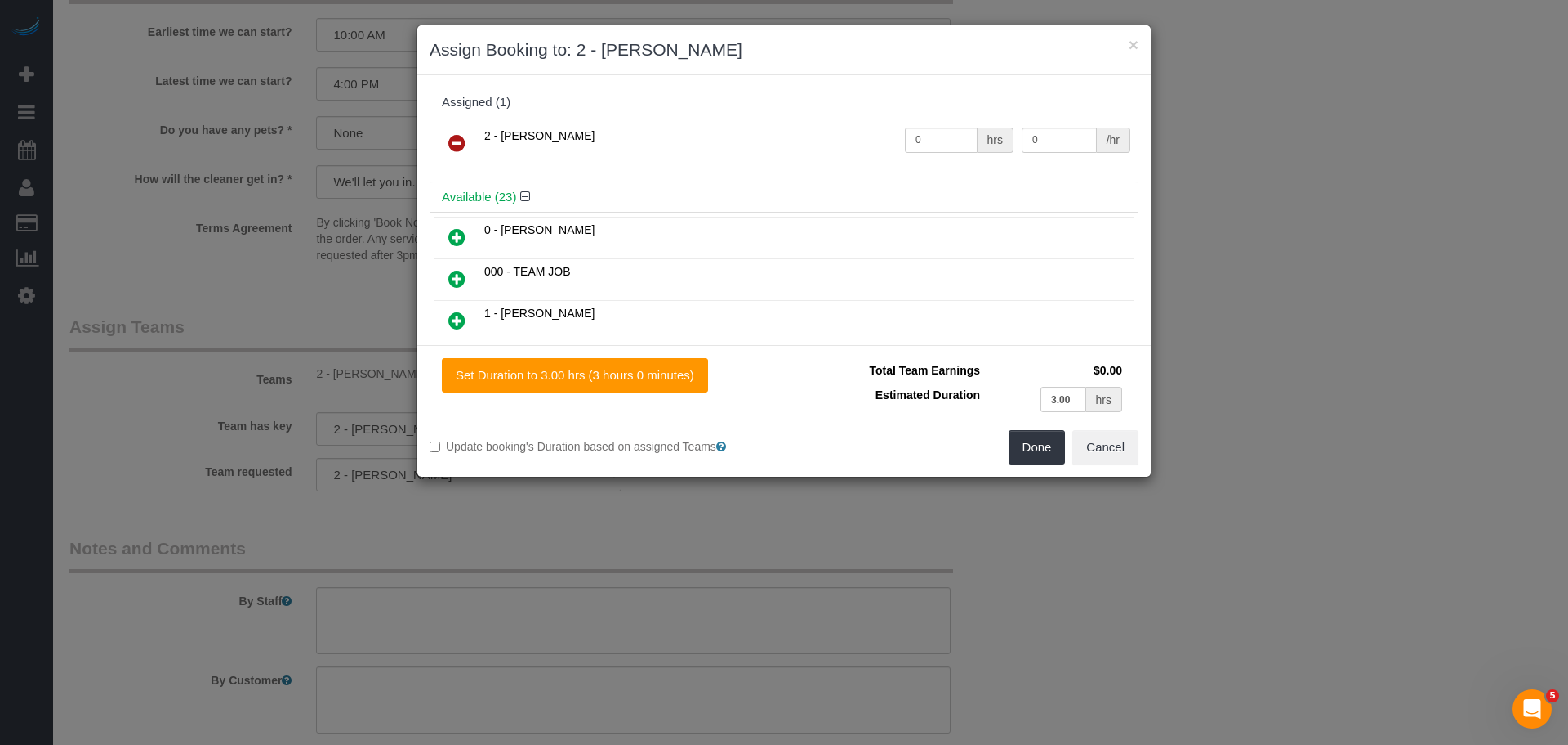
click at [456, 136] on icon at bounding box center [457, 143] width 17 height 19
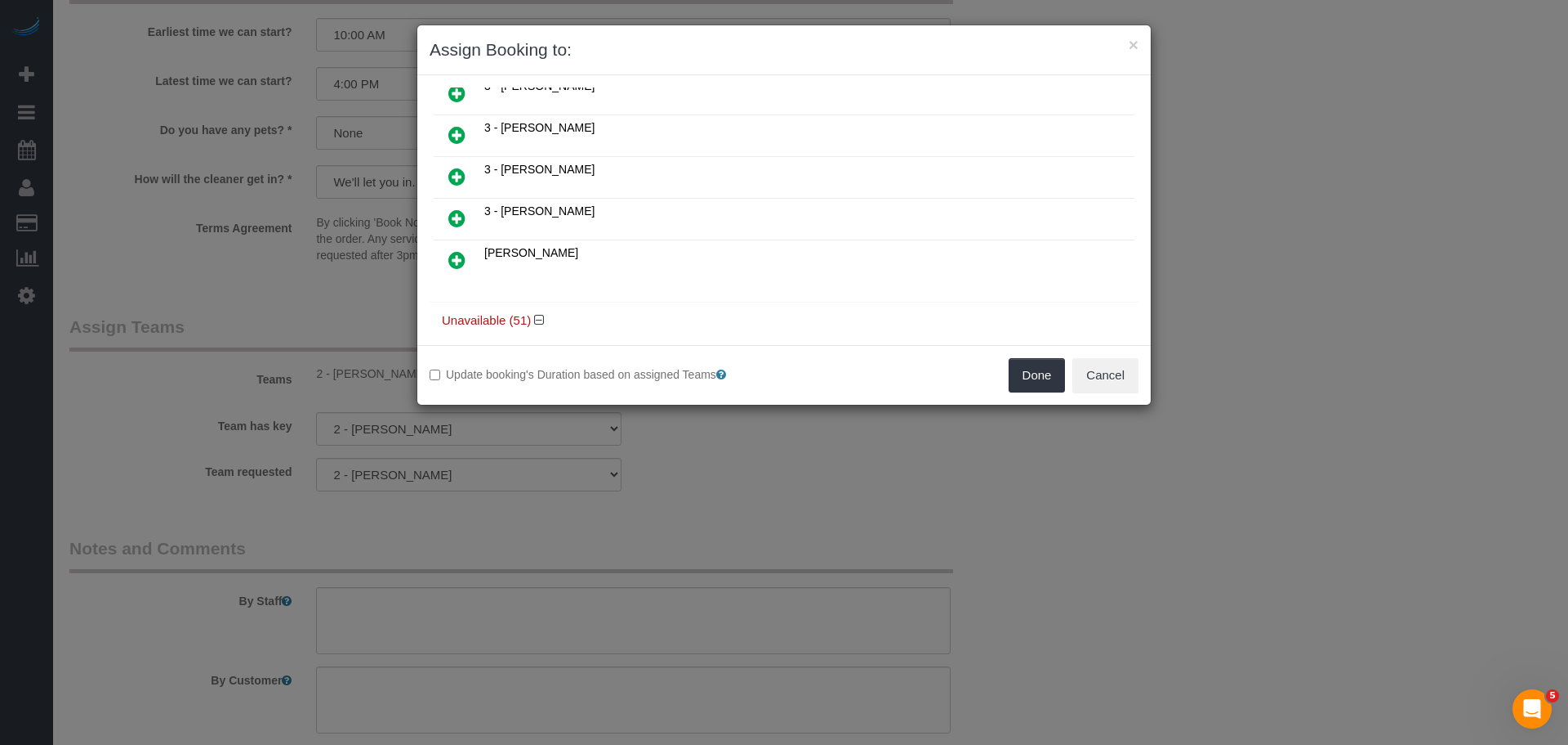
click at [446, 170] on link at bounding box center [456, 177] width 38 height 32
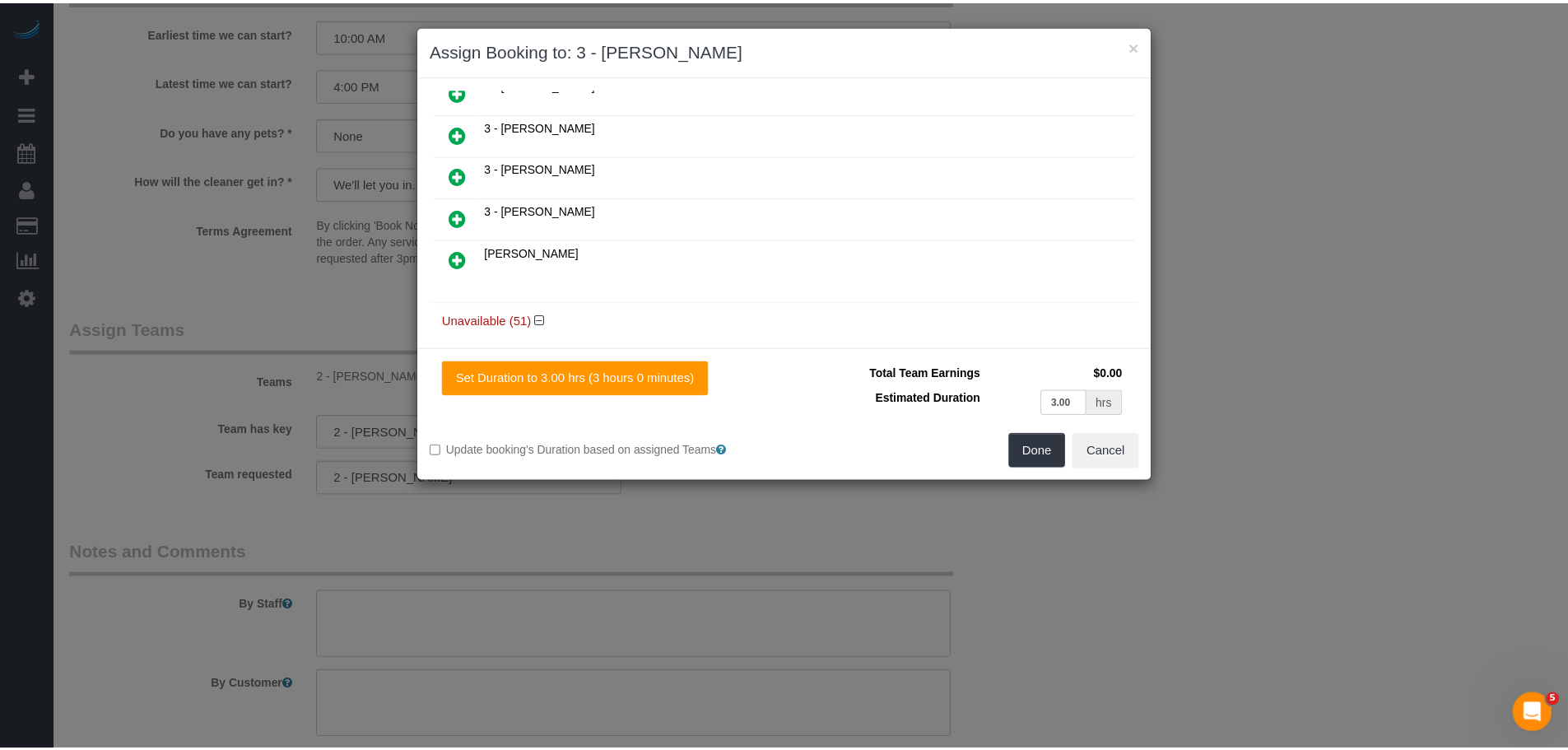
scroll to position [944, 0]
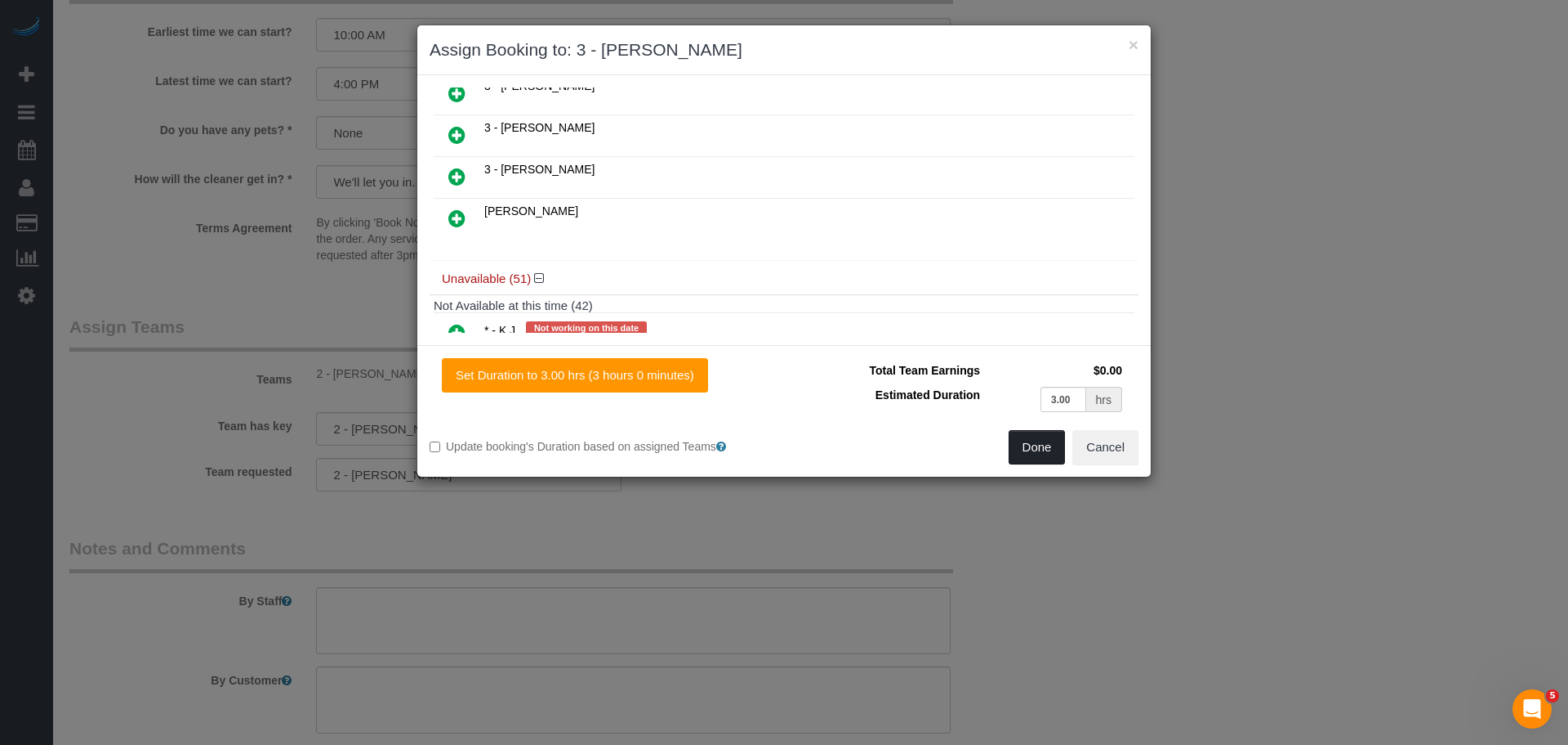
click at [1012, 447] on button "Done" at bounding box center [1038, 446] width 57 height 34
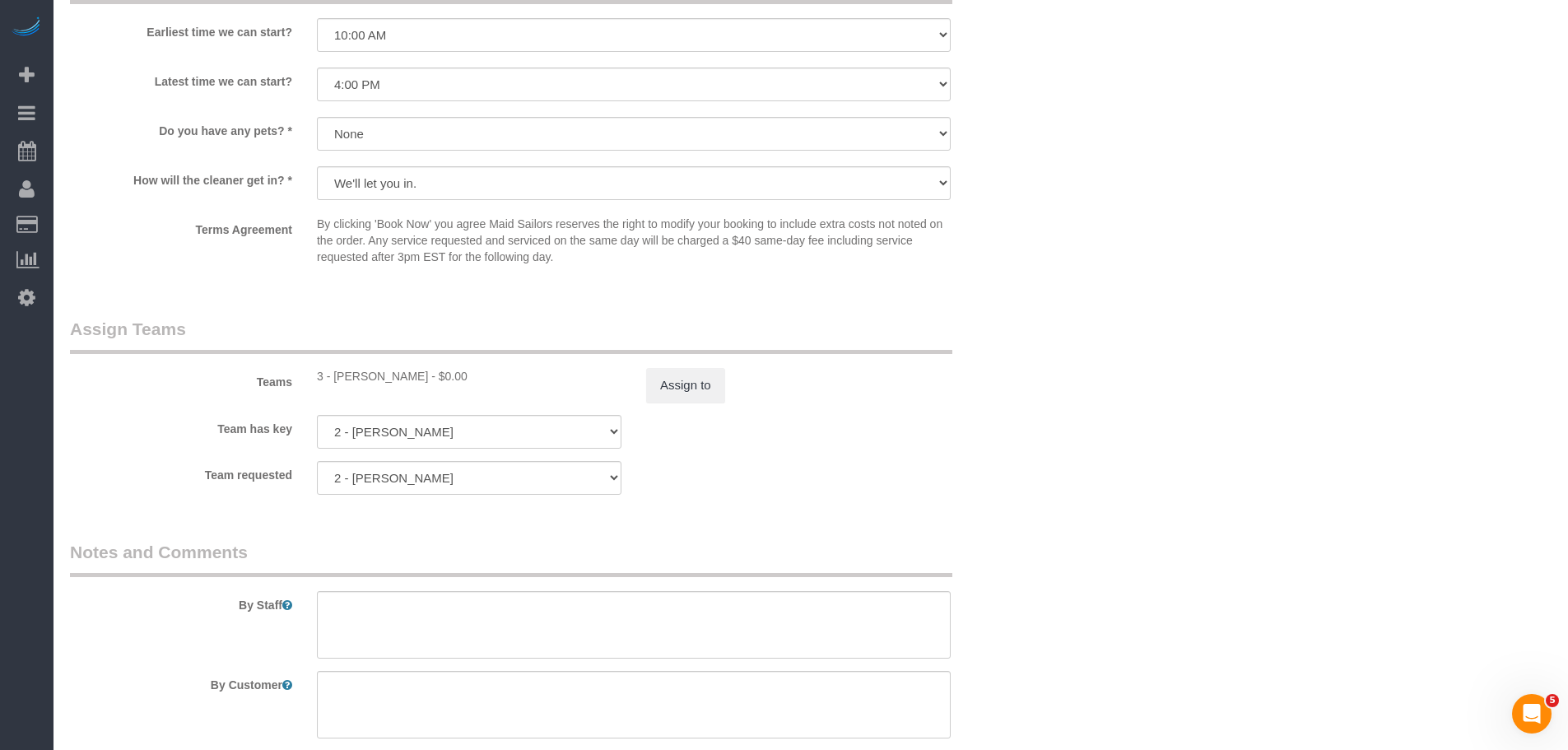
click at [1034, 419] on div "Team has key 2 - [PERSON_NAME] 000- [PERSON_NAME] 000 - Partnerships 000 - TEAM…" at bounding box center [551, 432] width 988 height 34
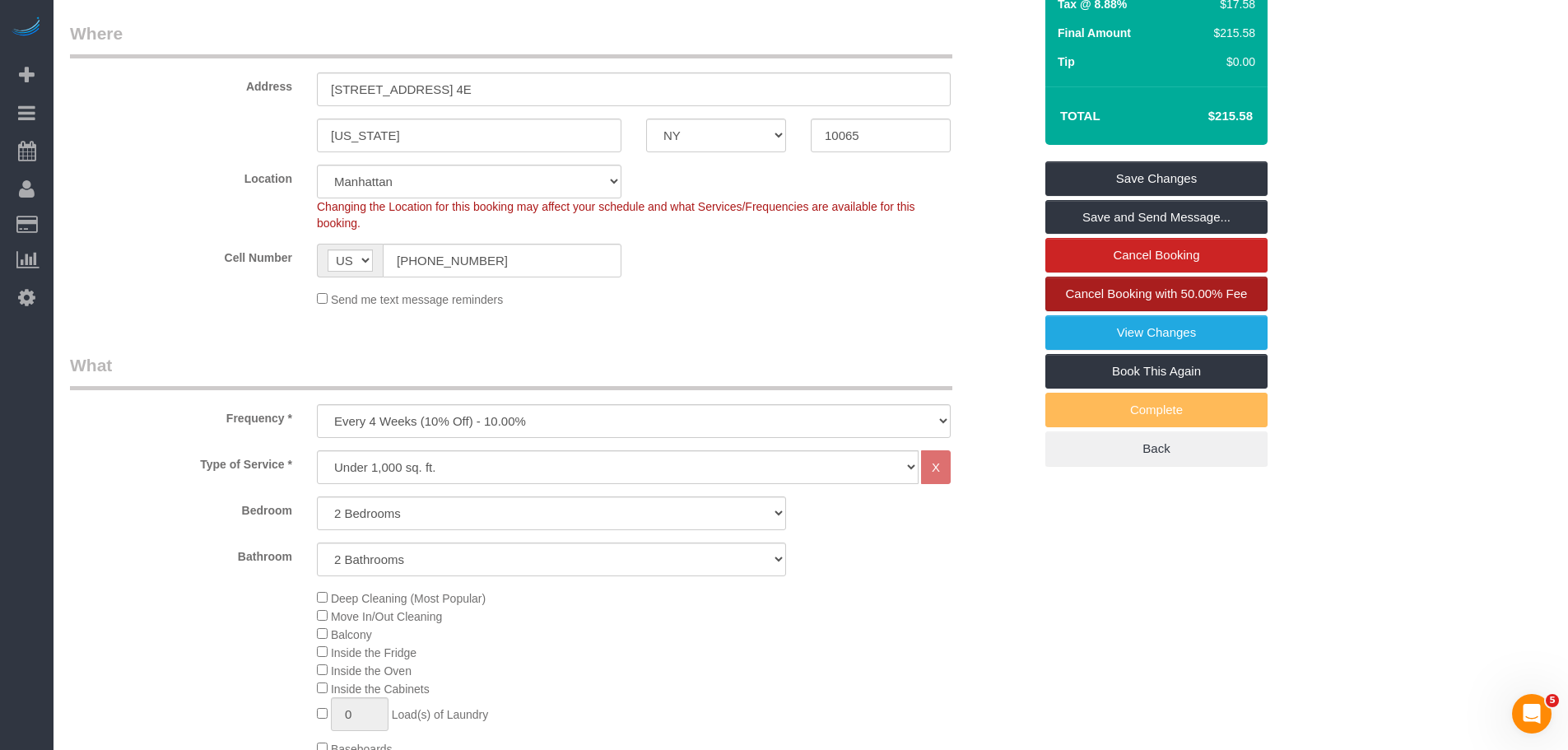
scroll to position [164, 0]
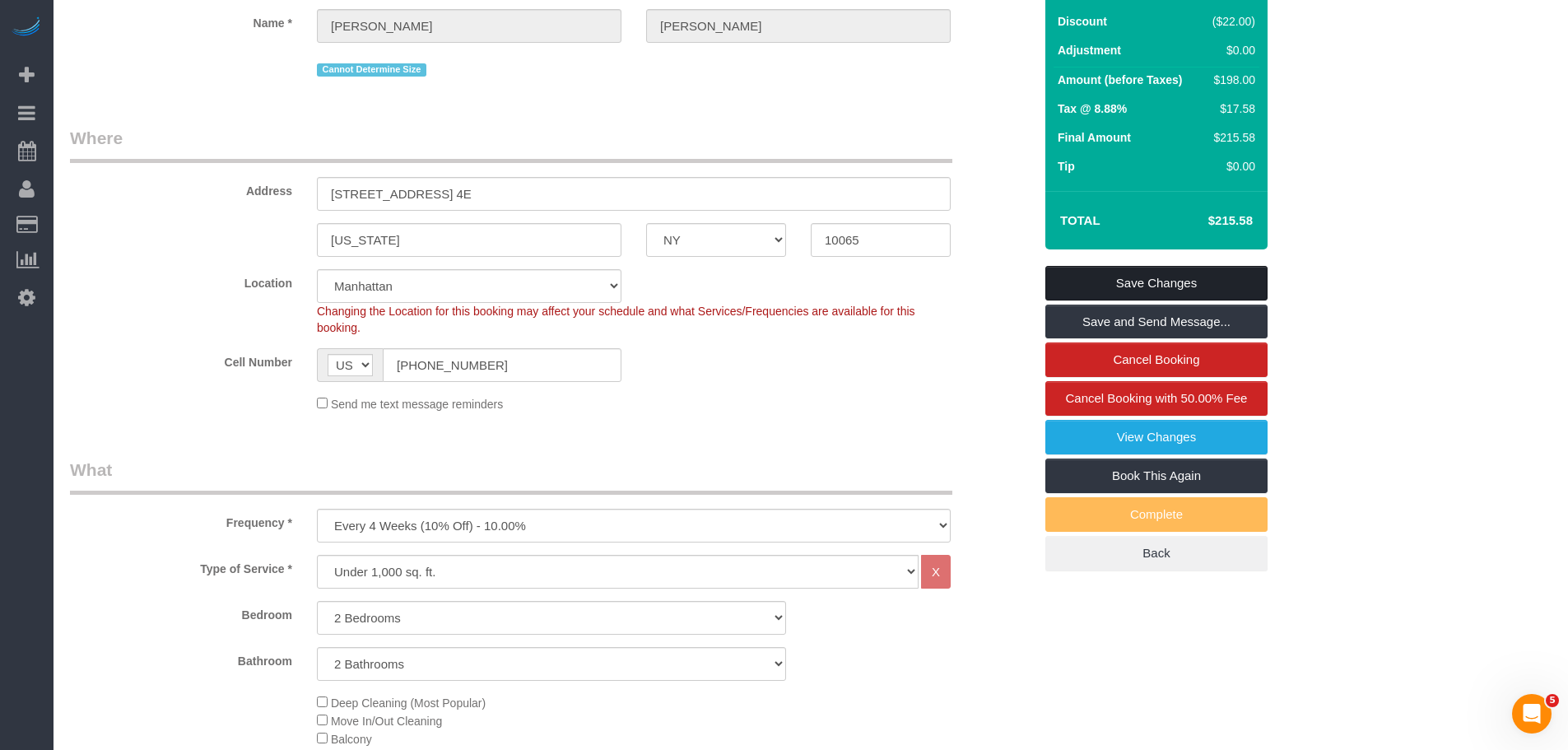
click at [1156, 286] on link "Save Changes" at bounding box center [1157, 283] width 222 height 35
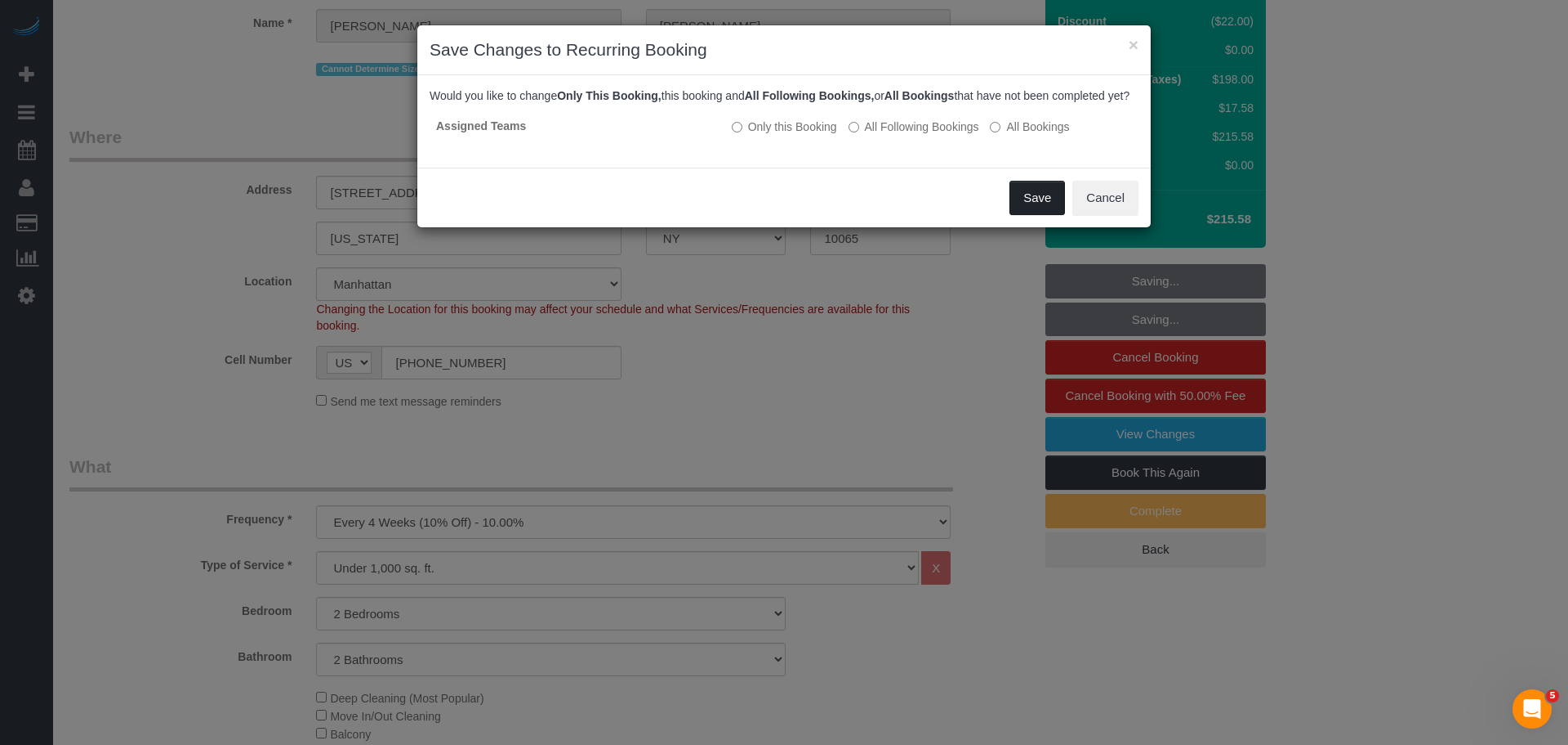
click at [1051, 215] on button "Save" at bounding box center [1038, 198] width 56 height 34
